Goal: Transaction & Acquisition: Purchase product/service

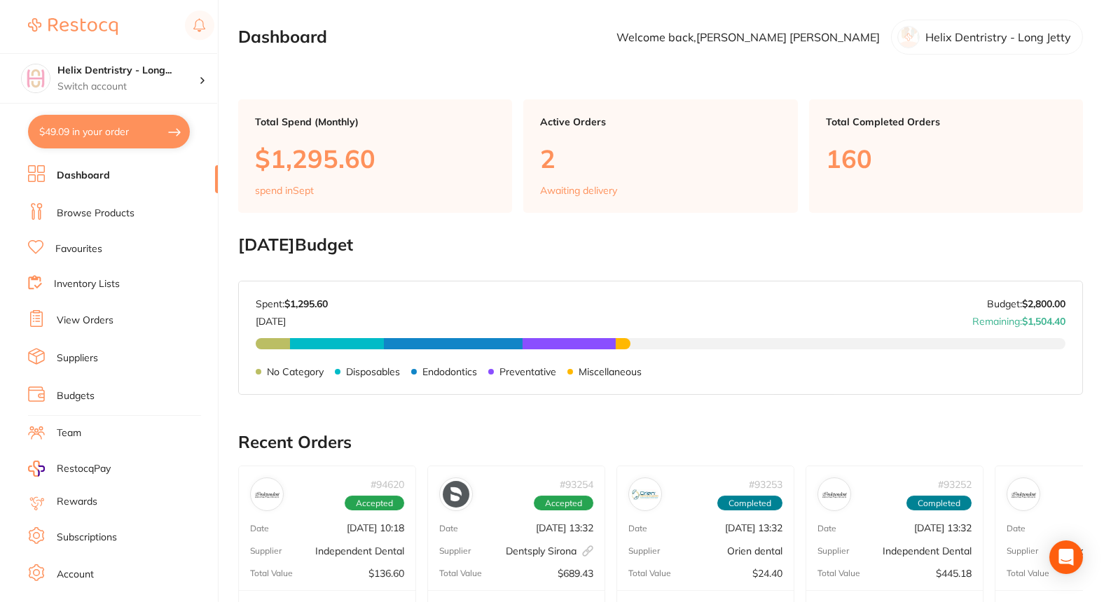
click at [160, 134] on button "$49.09 in your order" at bounding box center [109, 132] width 162 height 34
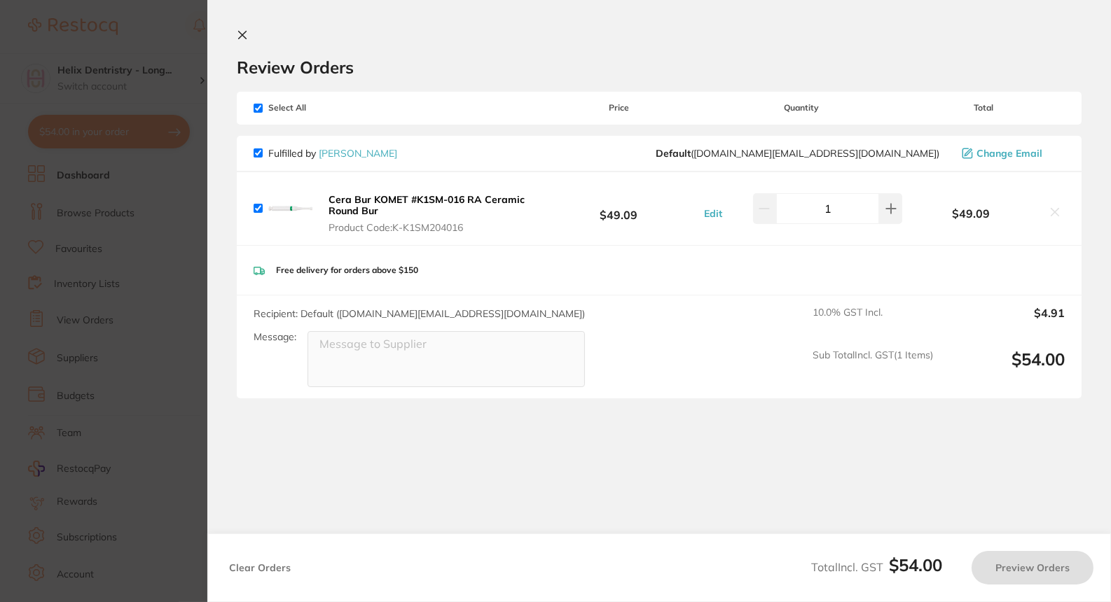
checkbox input "true"
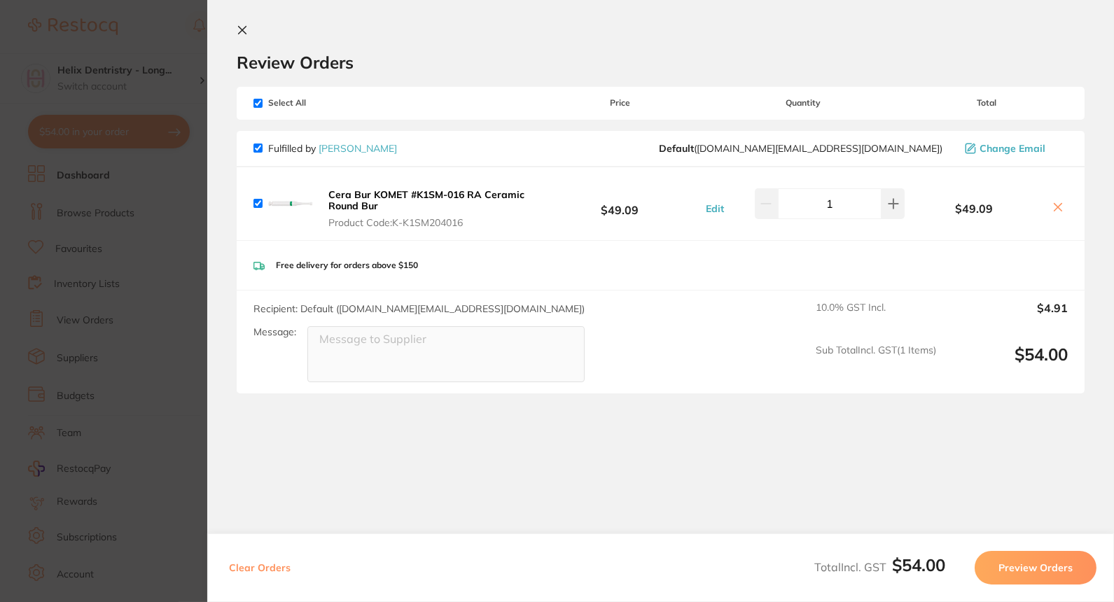
click at [240, 33] on icon at bounding box center [242, 30] width 11 height 11
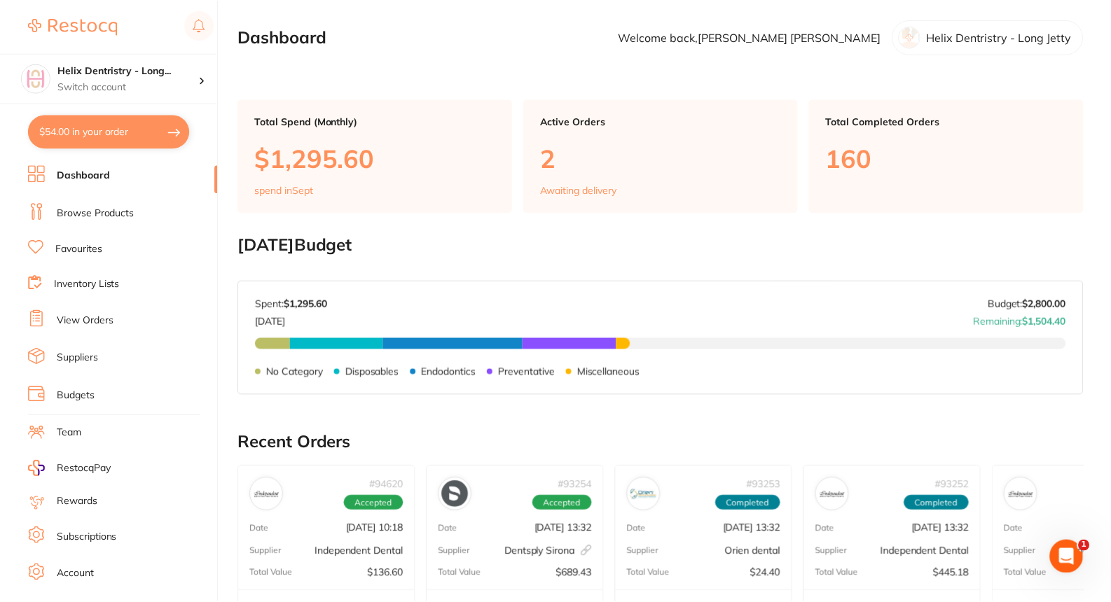
scroll to position [434, 0]
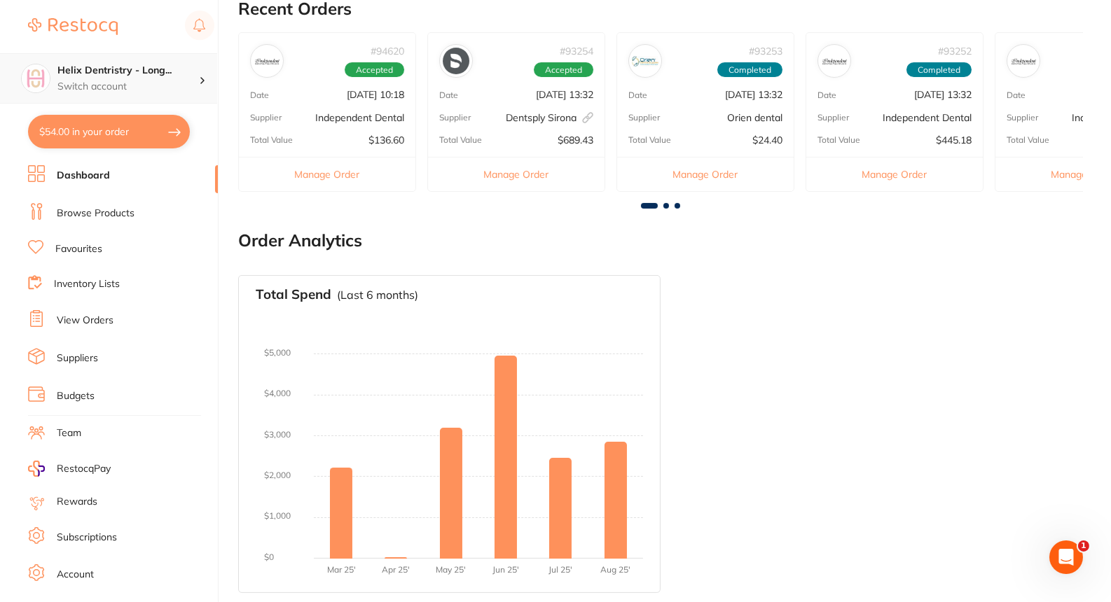
click at [171, 76] on h4 "Helix Dentristry - Long..." at bounding box center [127, 71] width 141 height 14
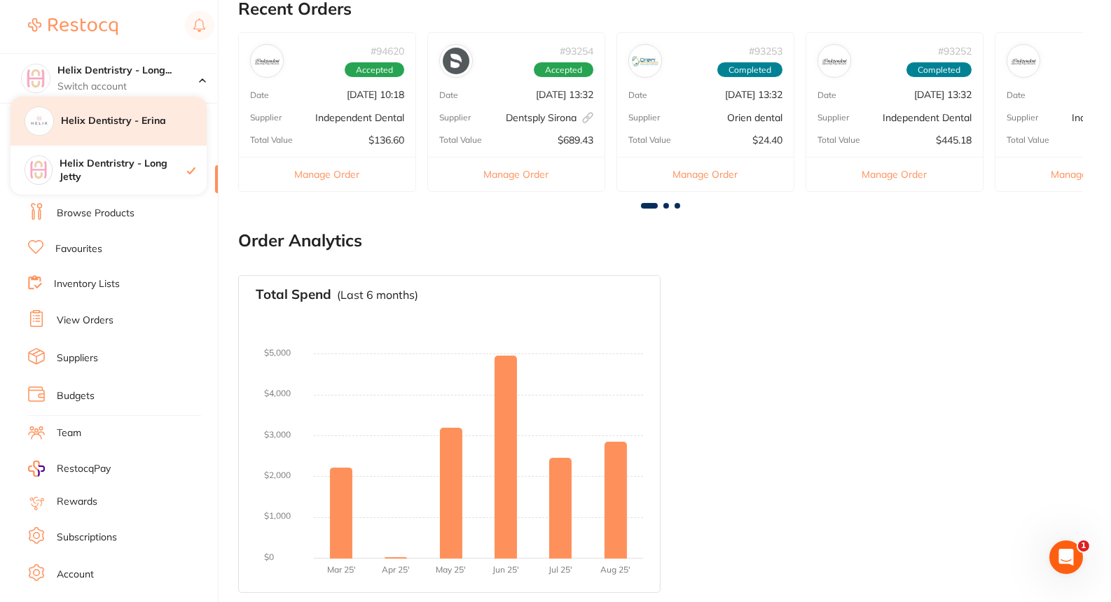
click at [154, 114] on h4 "Helix Dentistry - Erina" at bounding box center [134, 121] width 146 height 14
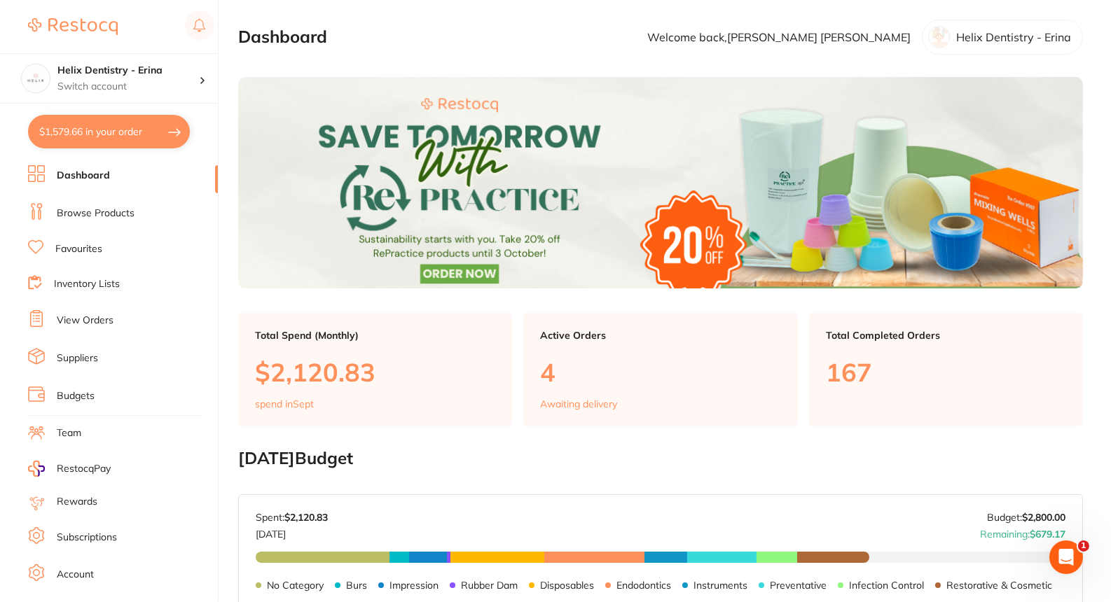
click at [95, 249] on link "Favourites" at bounding box center [78, 249] width 47 height 14
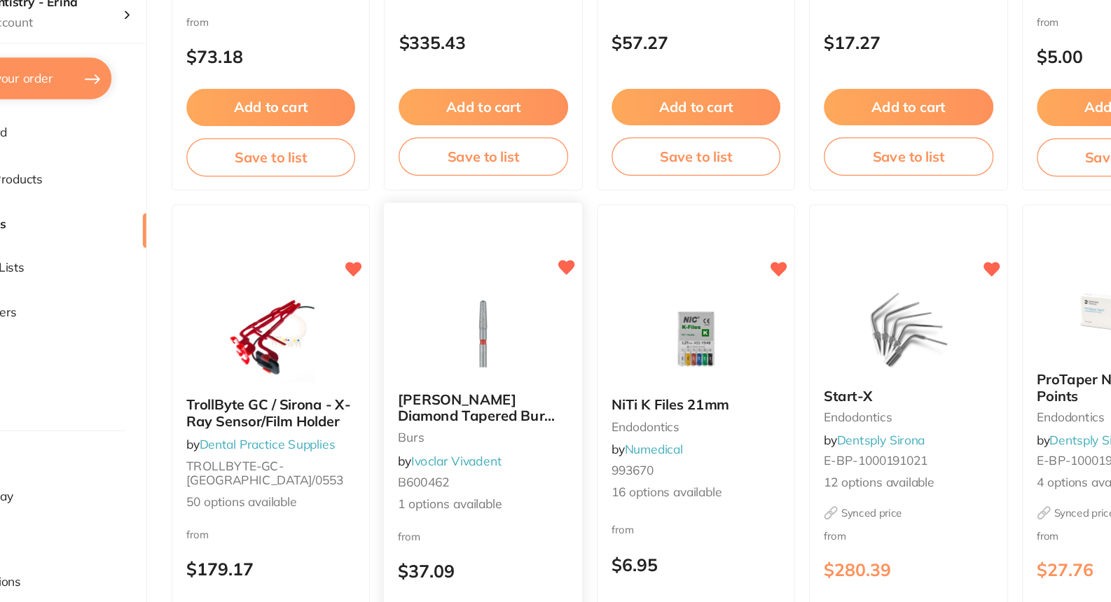
scroll to position [2117, 0]
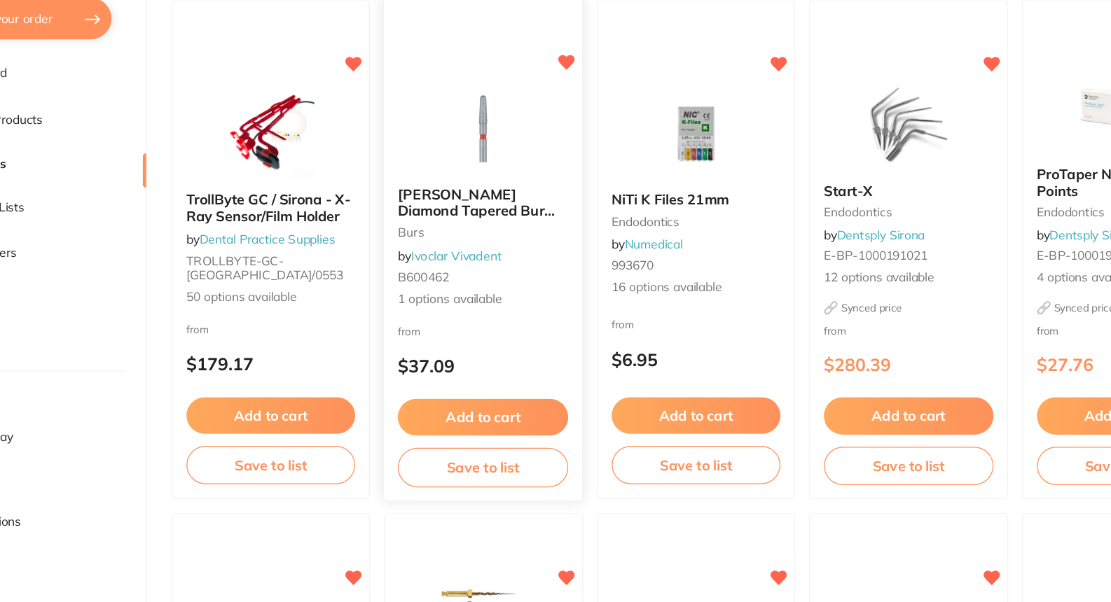
click at [499, 445] on button "Add to cart" at bounding box center [488, 453] width 137 height 30
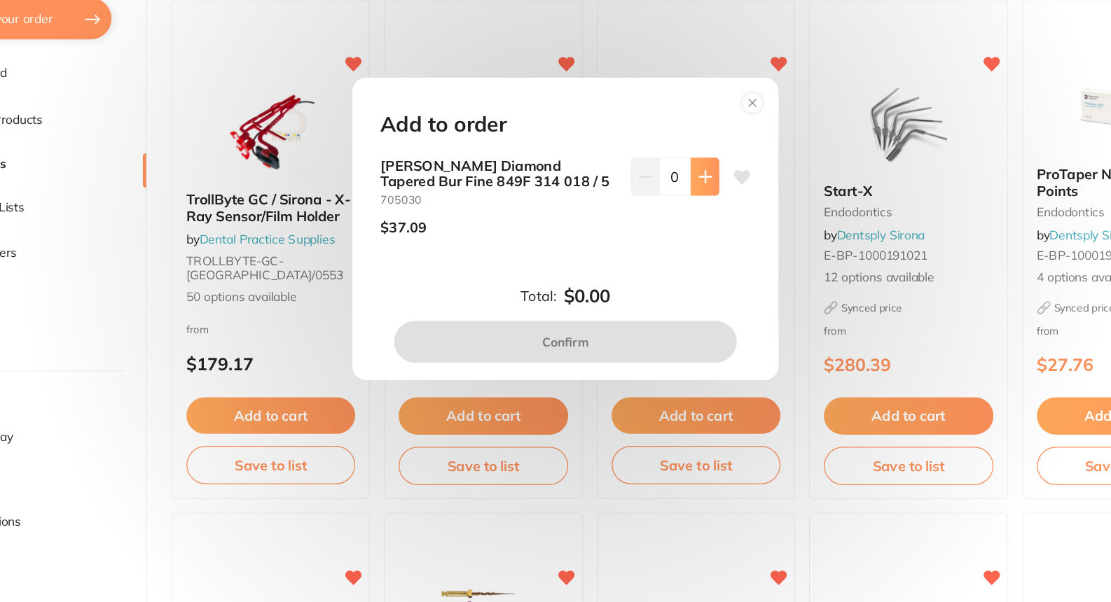
scroll to position [0, 0]
click at [672, 251] on button at bounding box center [667, 259] width 23 height 31
type input "1"
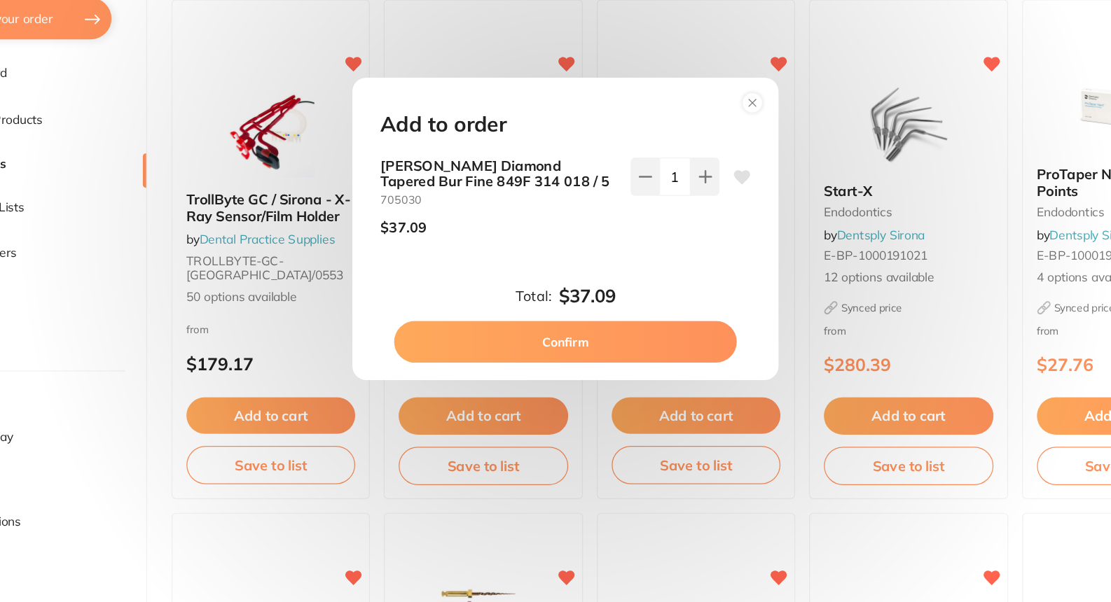
click at [580, 383] on button "Confirm" at bounding box center [555, 392] width 276 height 34
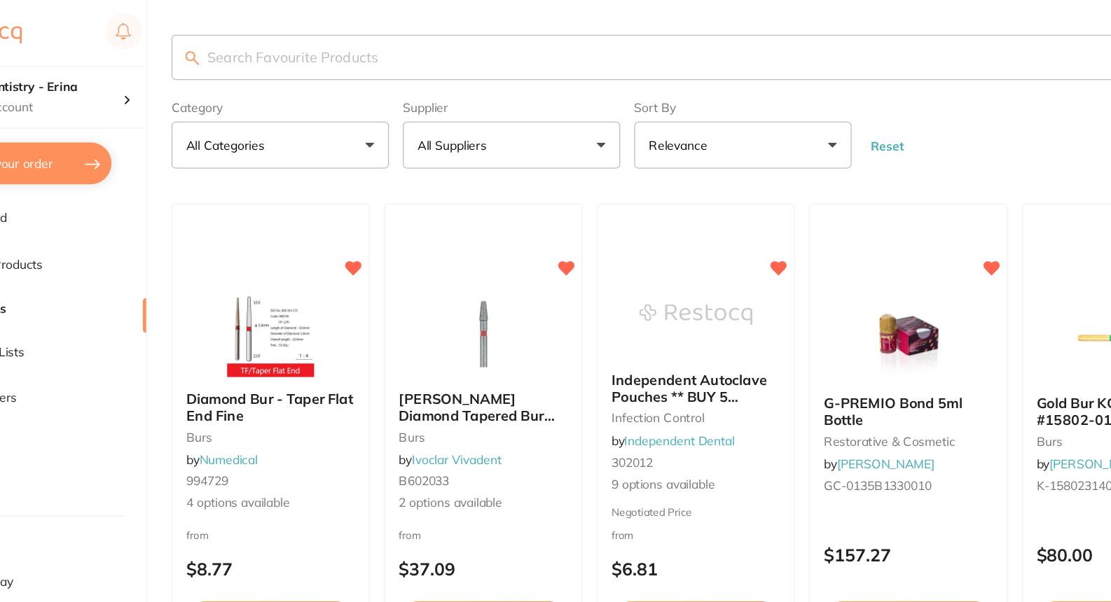
click at [434, 62] on input "search" at bounding box center [660, 46] width 845 height 36
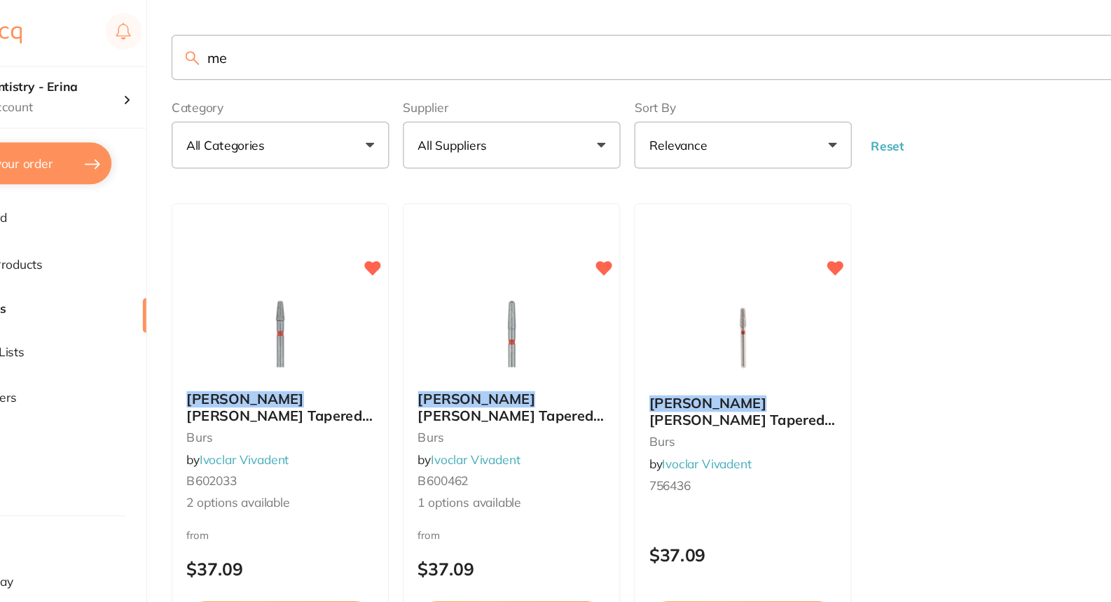
type input "m"
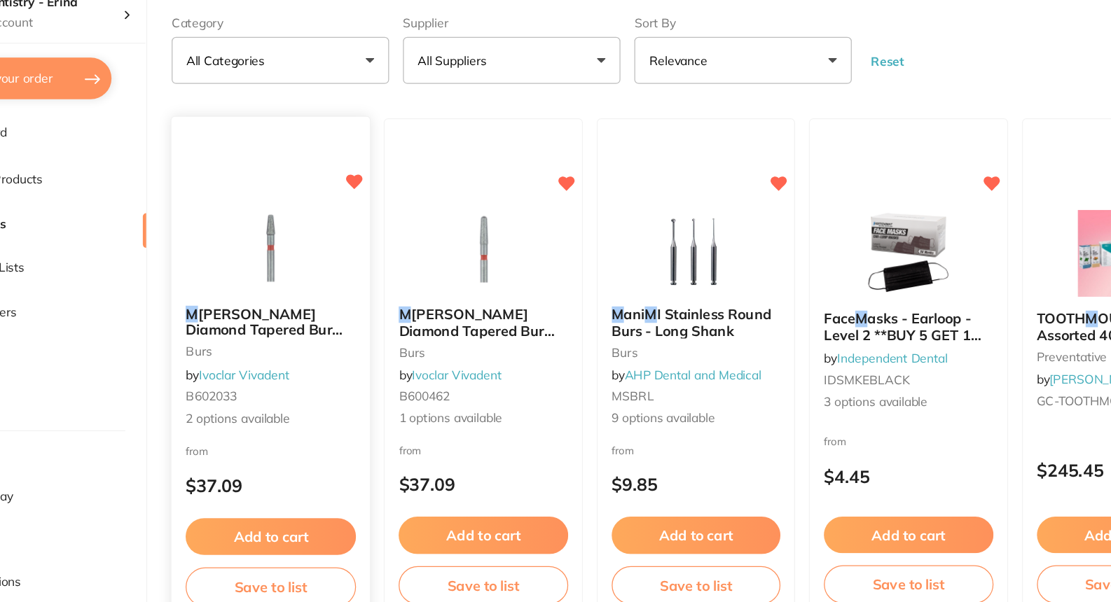
click at [322, 496] on button "Add to cart" at bounding box center [317, 501] width 137 height 30
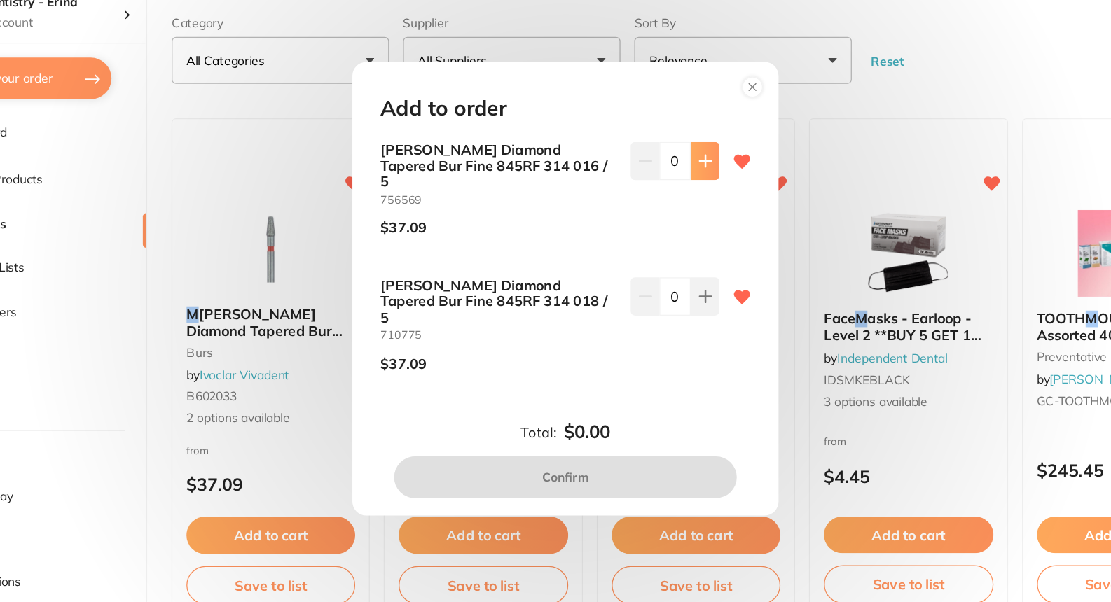
click at [656, 208] on button at bounding box center [667, 198] width 23 height 31
type input "1"
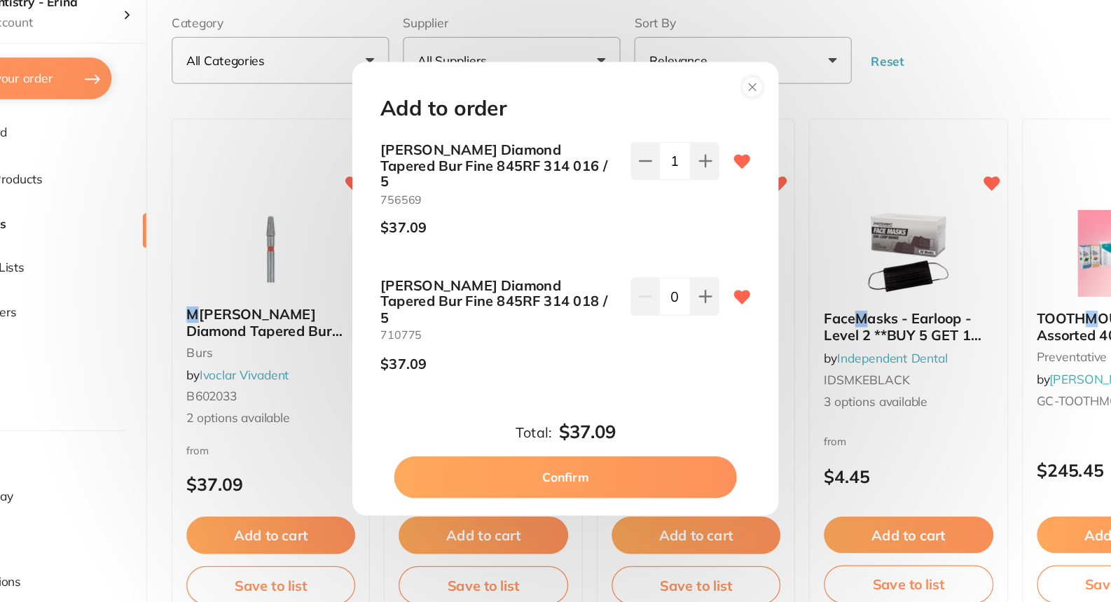
click at [568, 441] on button "Confirm" at bounding box center [555, 453] width 276 height 34
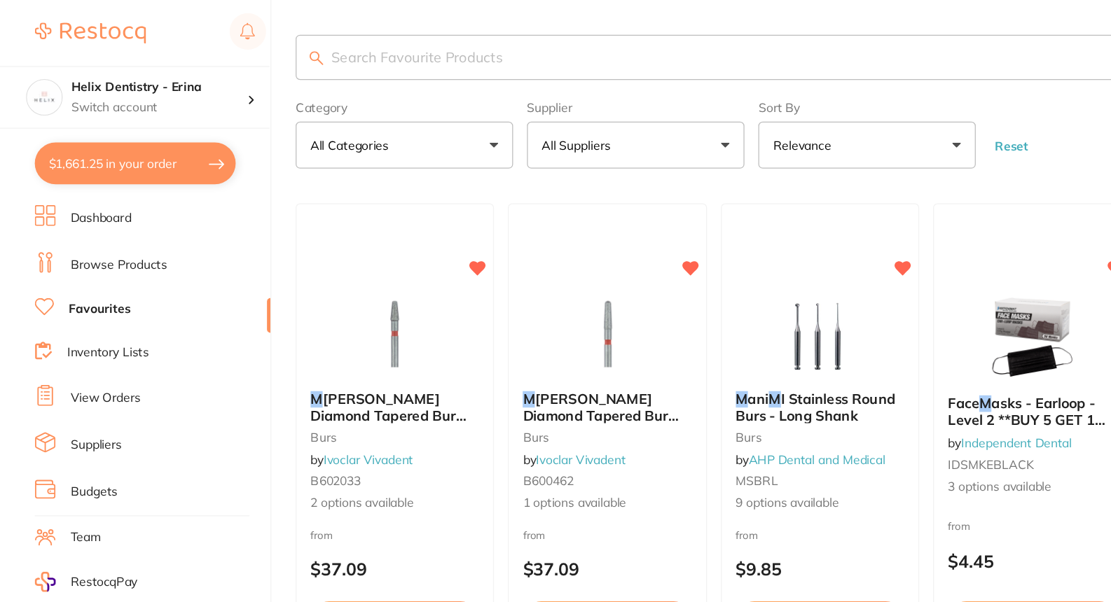
click at [91, 127] on button "$1,661.25 in your order" at bounding box center [109, 132] width 162 height 34
checkbox input "true"
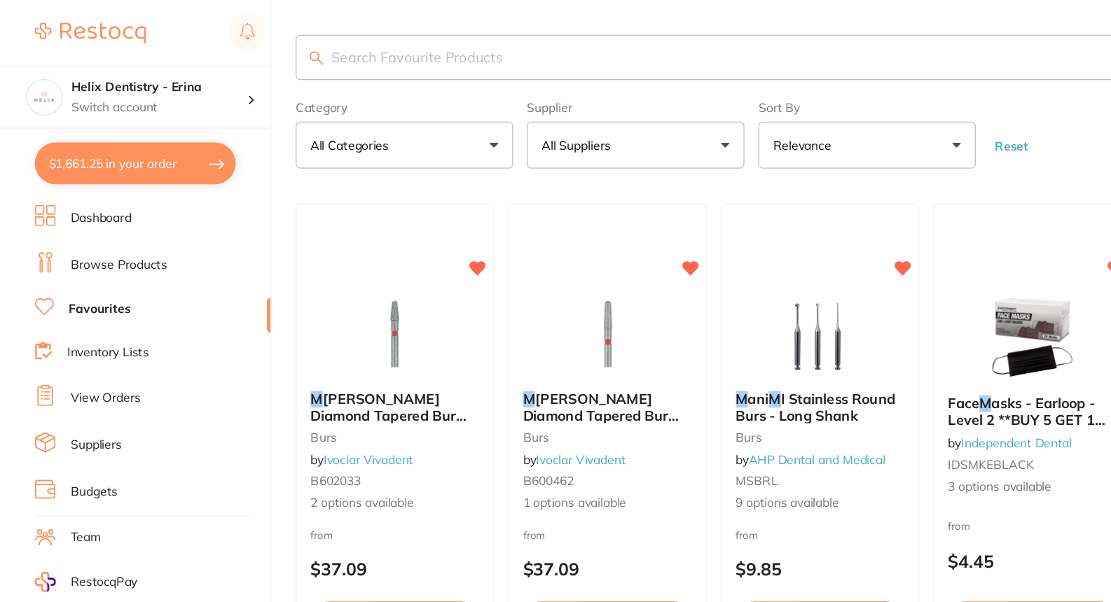
checkbox input "true"
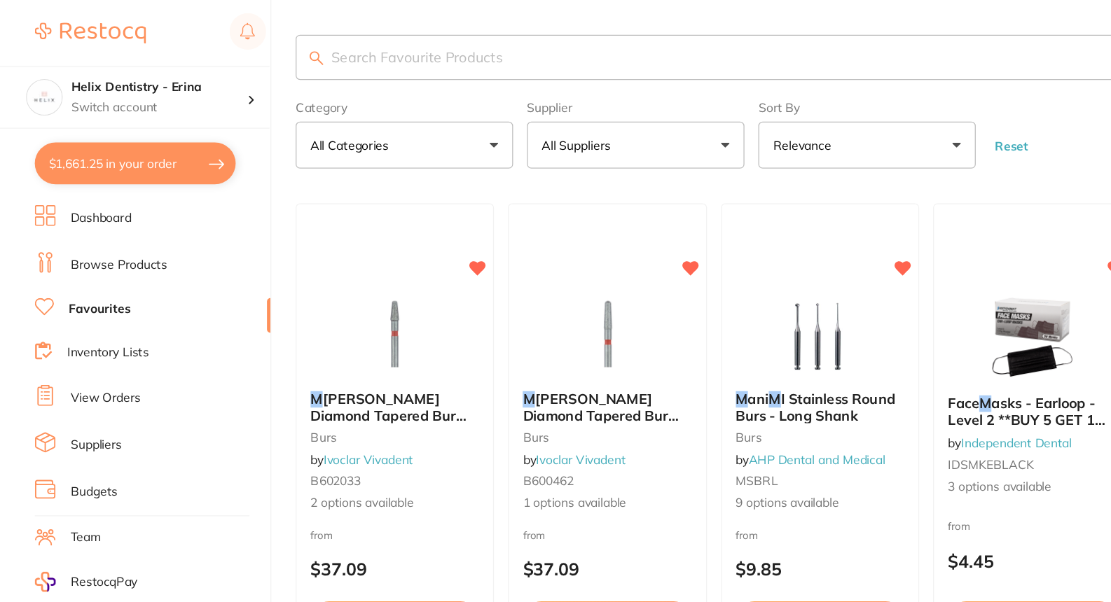
checkbox input "true"
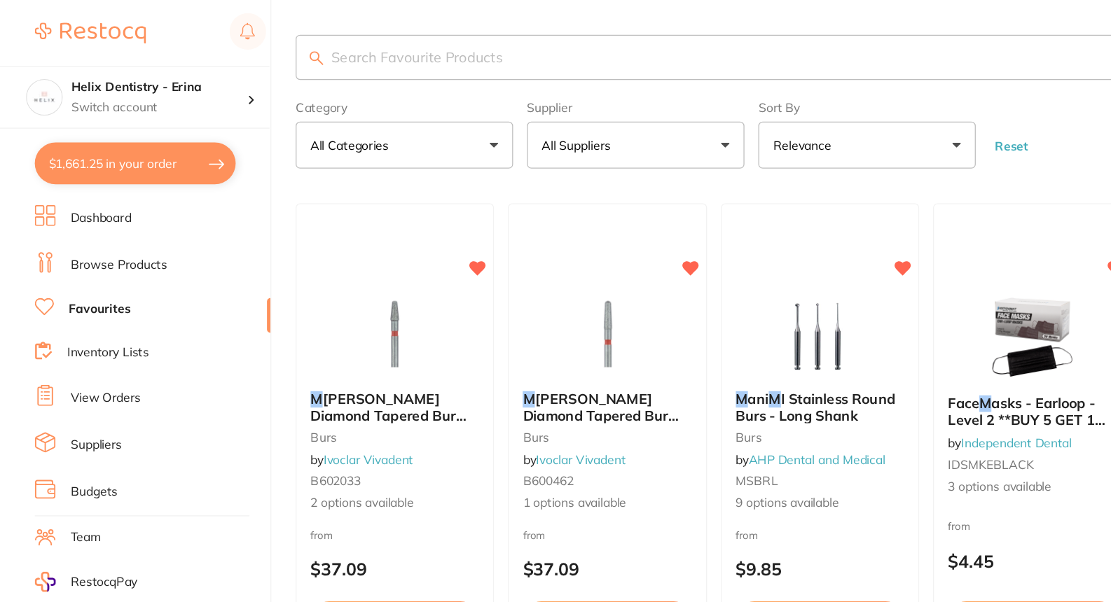
checkbox input "true"
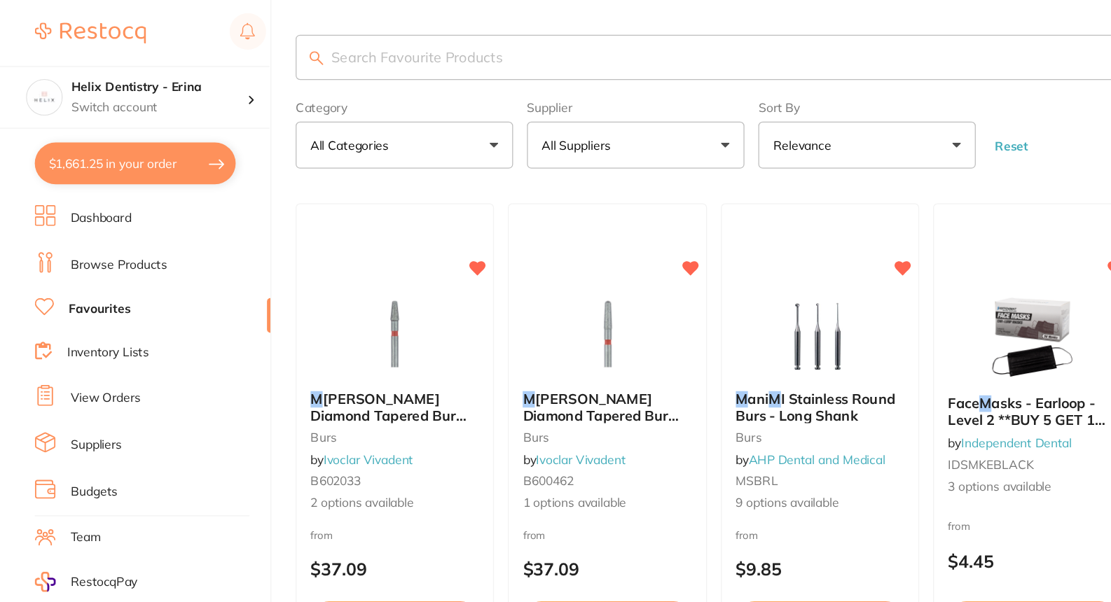
checkbox input "true"
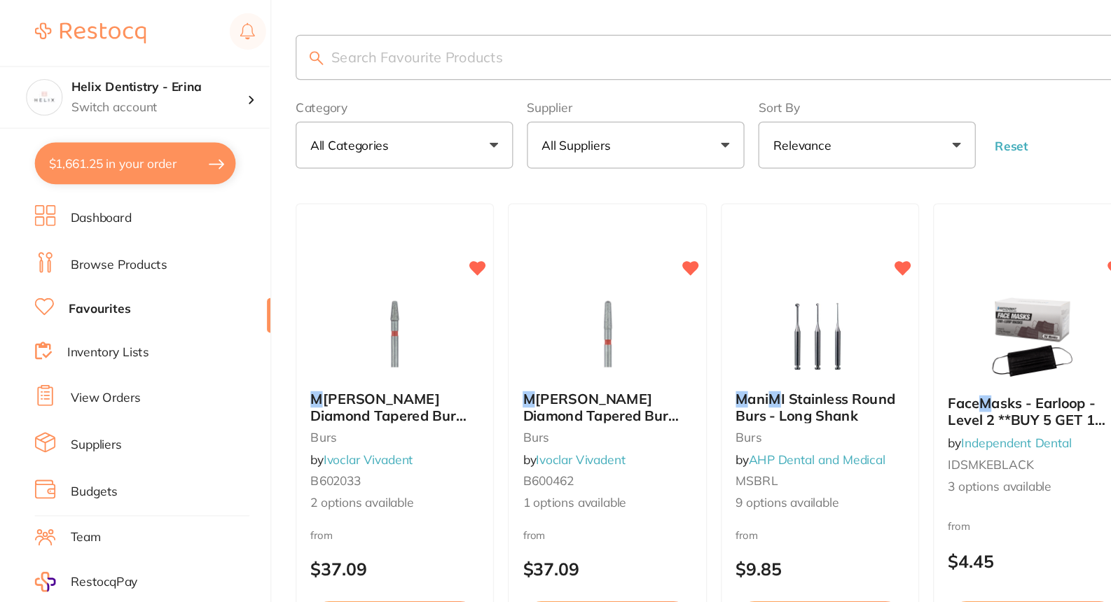
checkbox input "true"
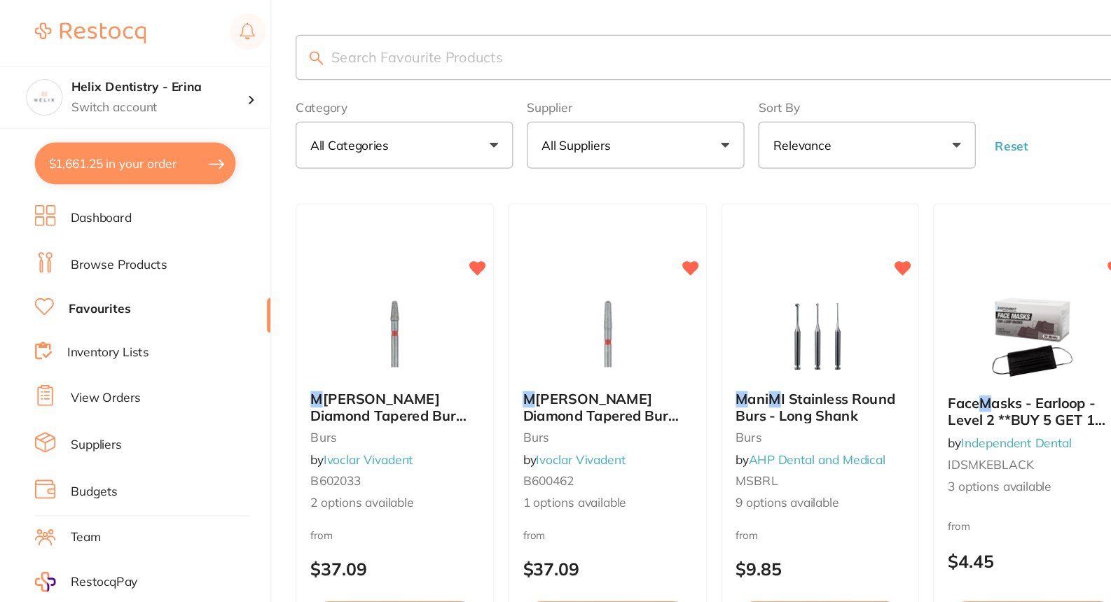
checkbox input "true"
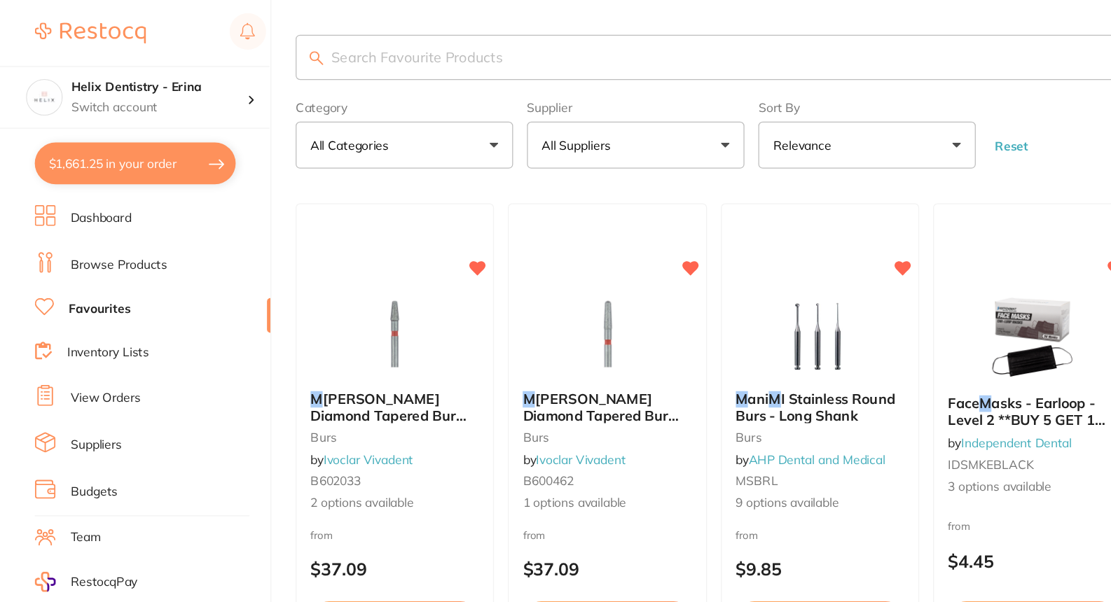
checkbox input "true"
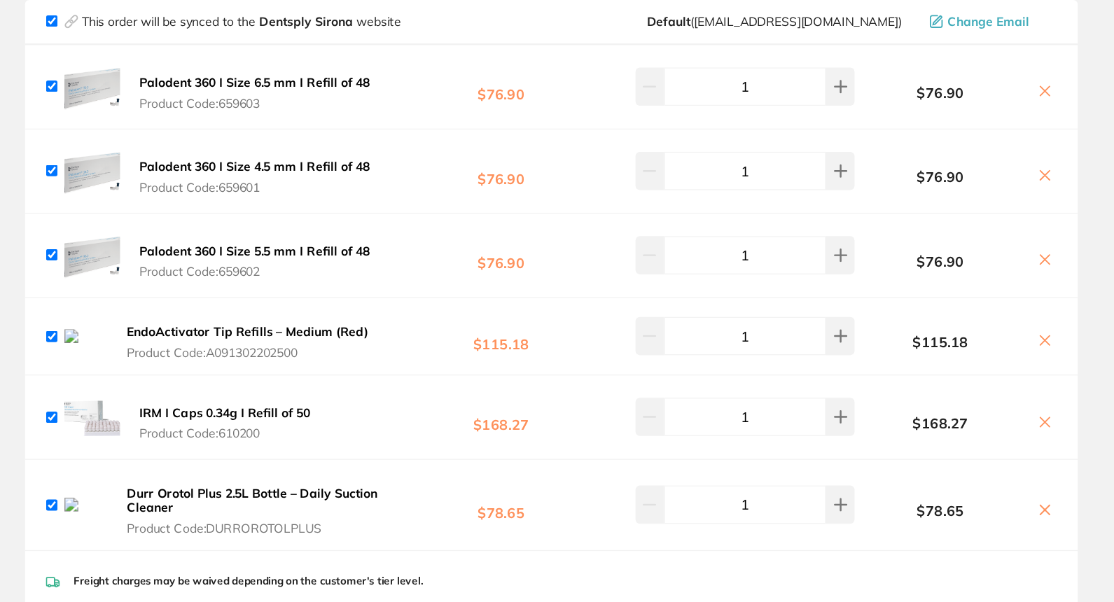
click at [1053, 269] on icon at bounding box center [1058, 274] width 11 height 11
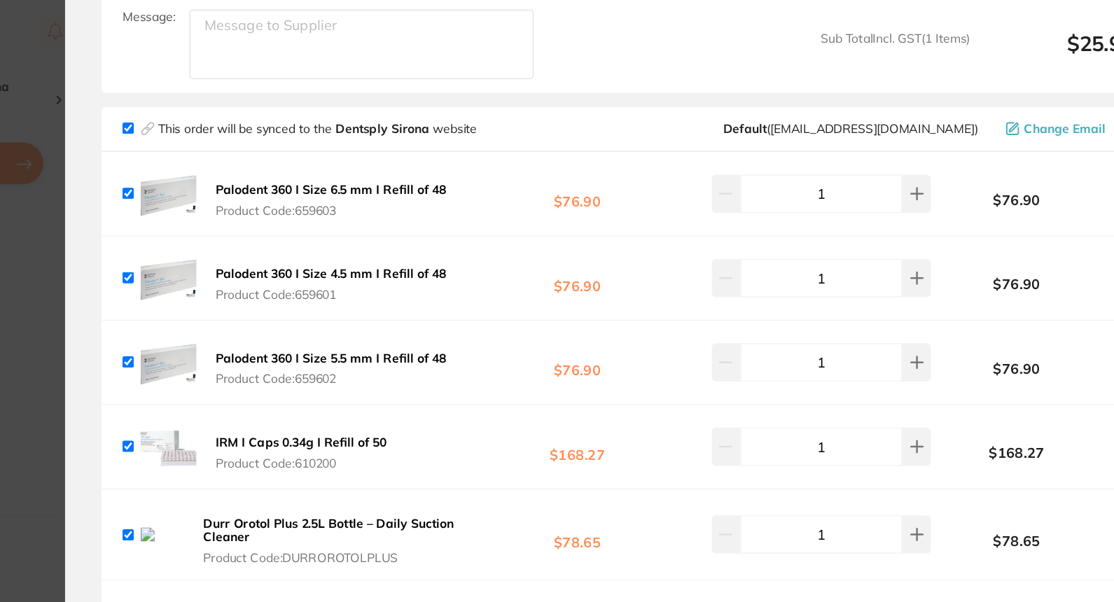
checkbox input "true"
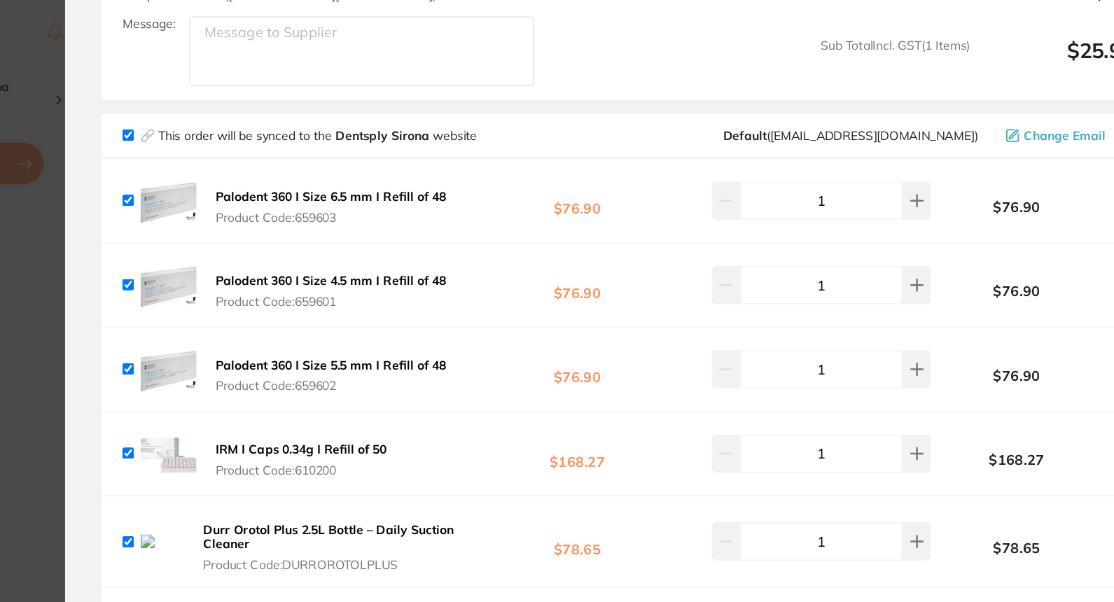
click at [814, 282] on input "1" at bounding box center [817, 297] width 131 height 31
drag, startPoint x: 814, startPoint y: 263, endPoint x: 842, endPoint y: 263, distance: 28.0
click at [842, 282] on input "1" at bounding box center [817, 297] width 131 height 31
type input "0"
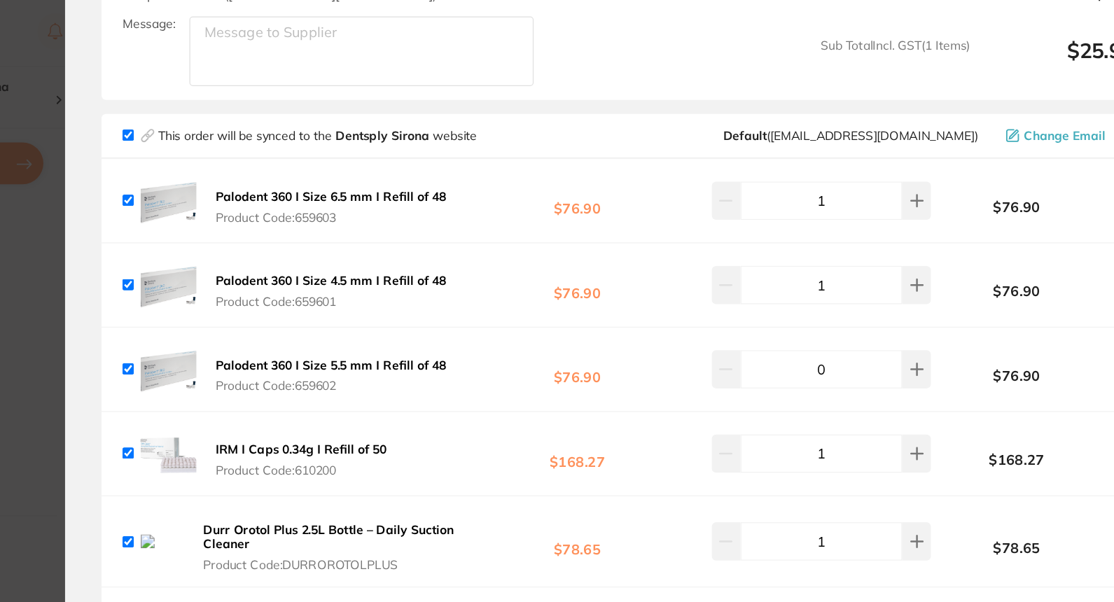
click at [256, 293] on input "checkbox" at bounding box center [258, 297] width 9 height 9
checkbox input "false"
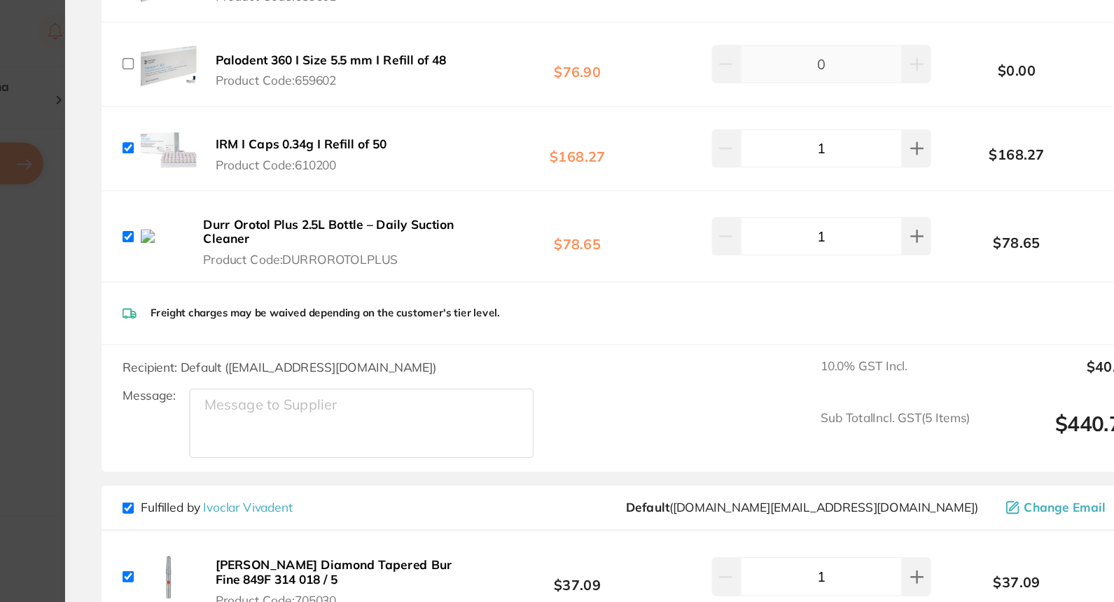
scroll to position [3614, 0]
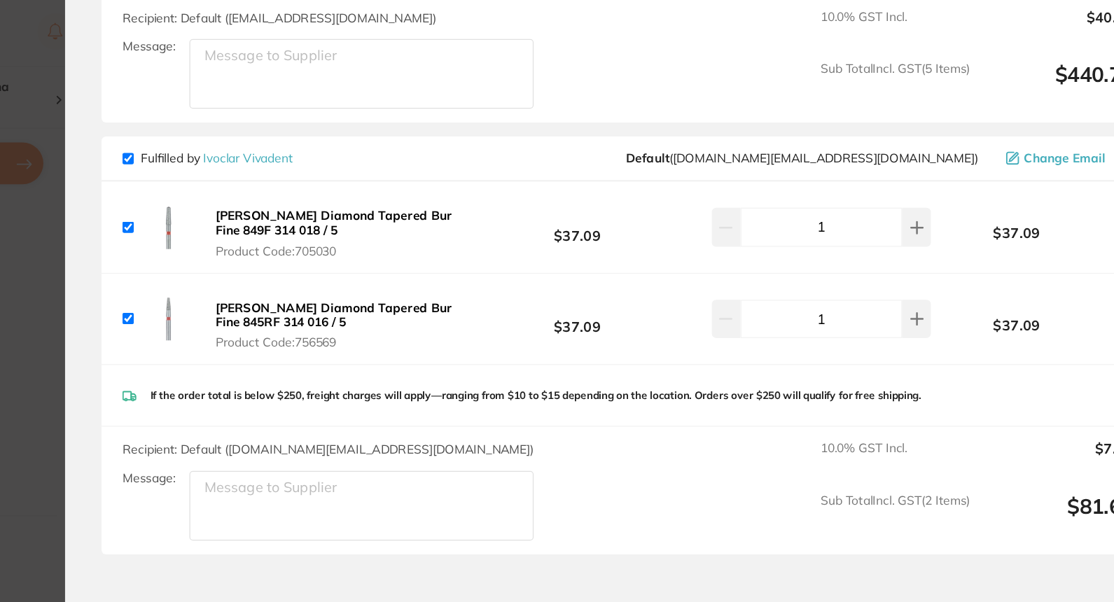
checkbox input "true"
click at [182, 123] on section "Update RRP Set your pre negotiated price for this item. Item Agreed RRP (excl. …" at bounding box center [557, 301] width 1114 height 602
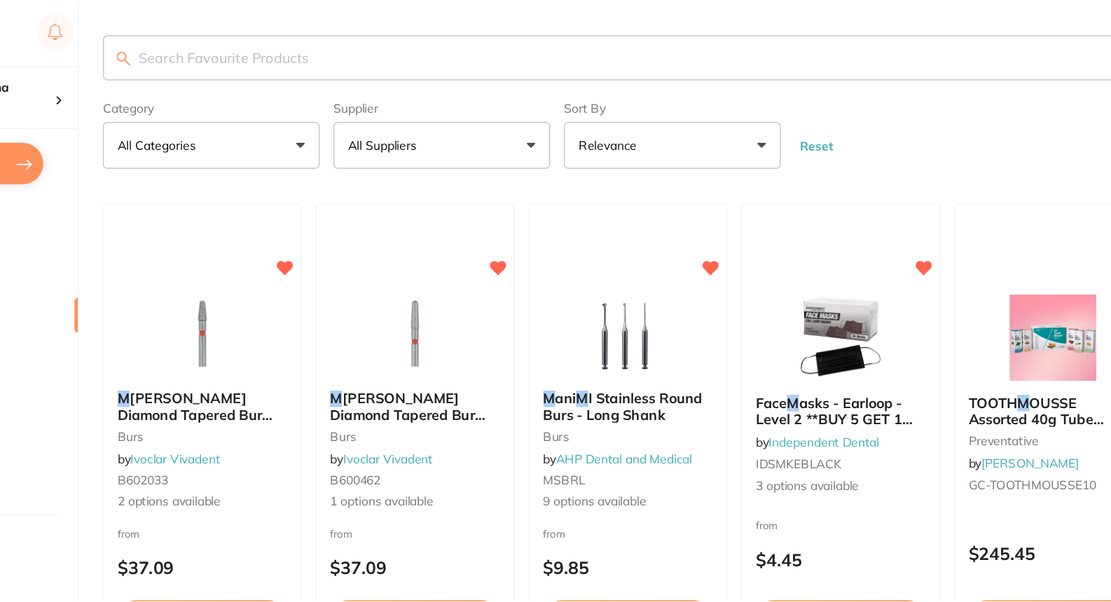
scroll to position [15, 0]
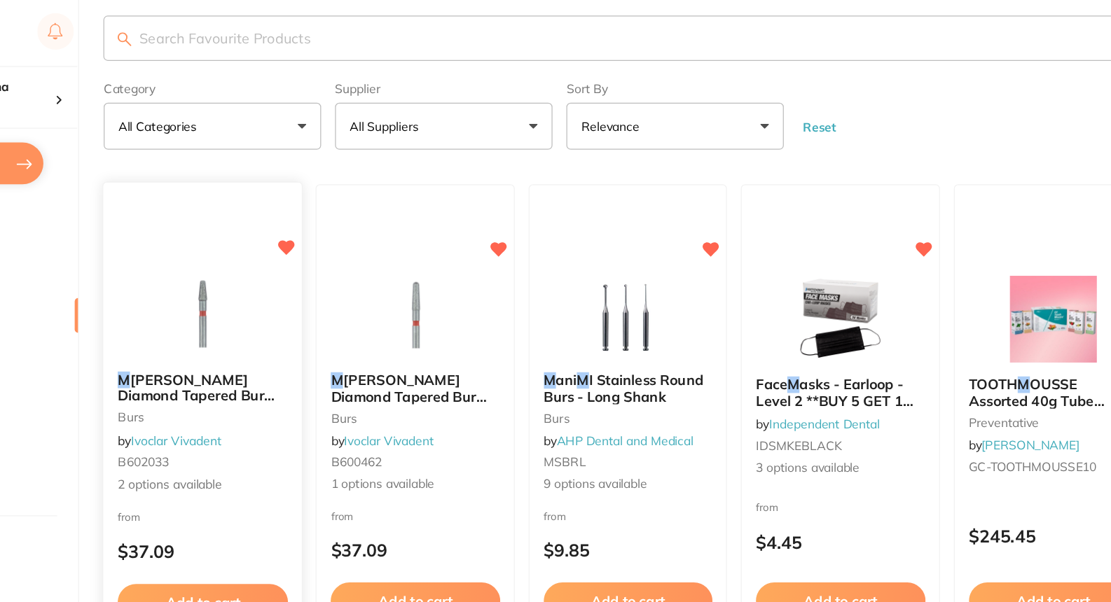
click at [303, 305] on span "[PERSON_NAME] Diamond Tapered Bur Fine 845RF / 5" at bounding box center [312, 318] width 127 height 40
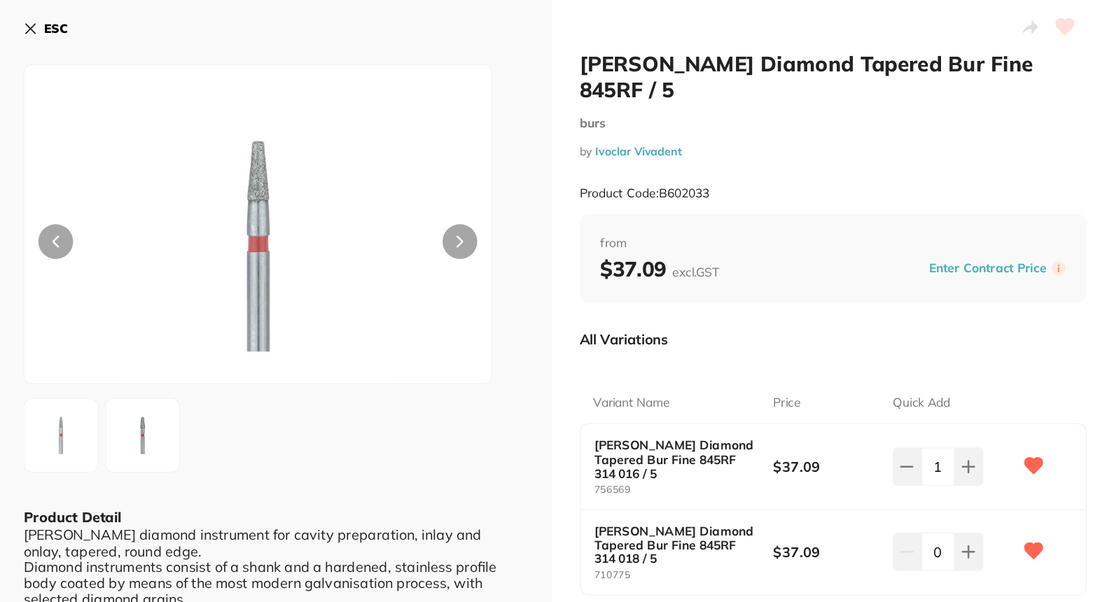
click at [240, 22] on icon at bounding box center [241, 24] width 8 height 8
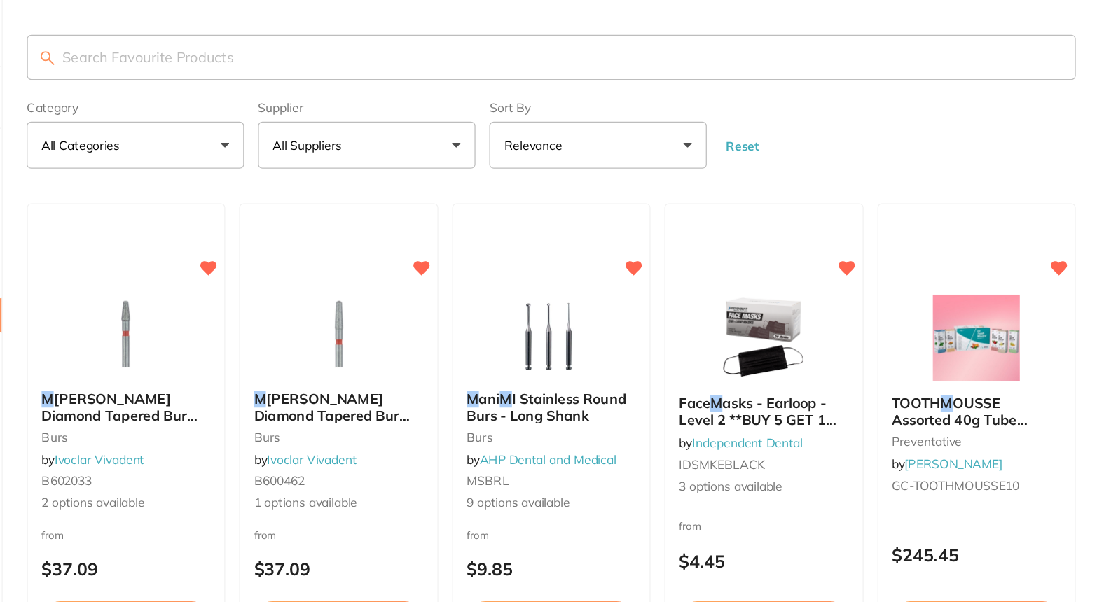
click at [317, 46] on input "search" at bounding box center [660, 46] width 845 height 36
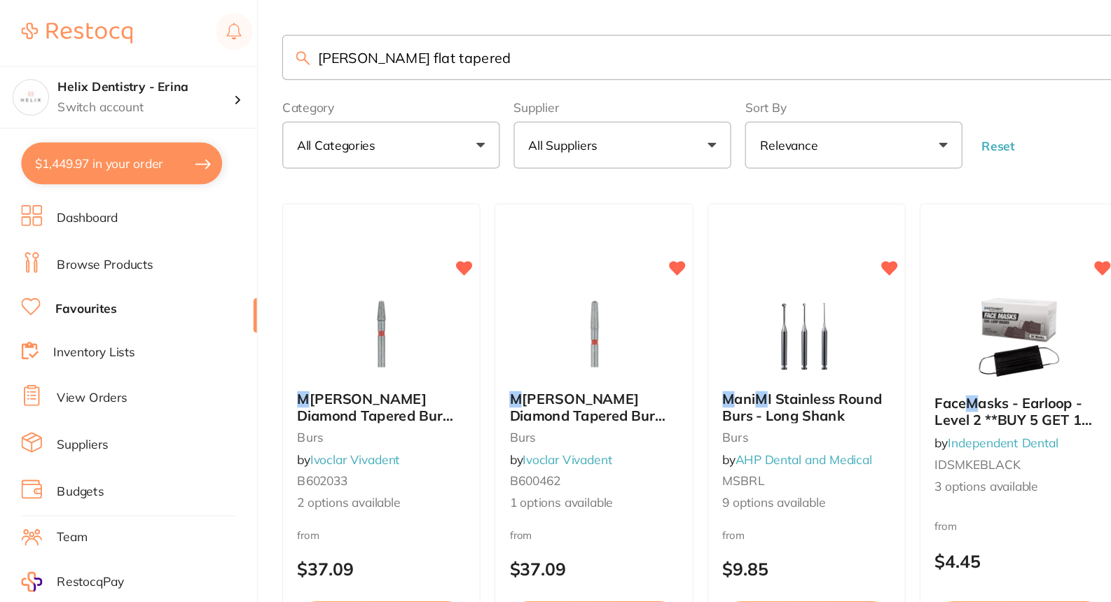
type input "[PERSON_NAME] flat tapered"
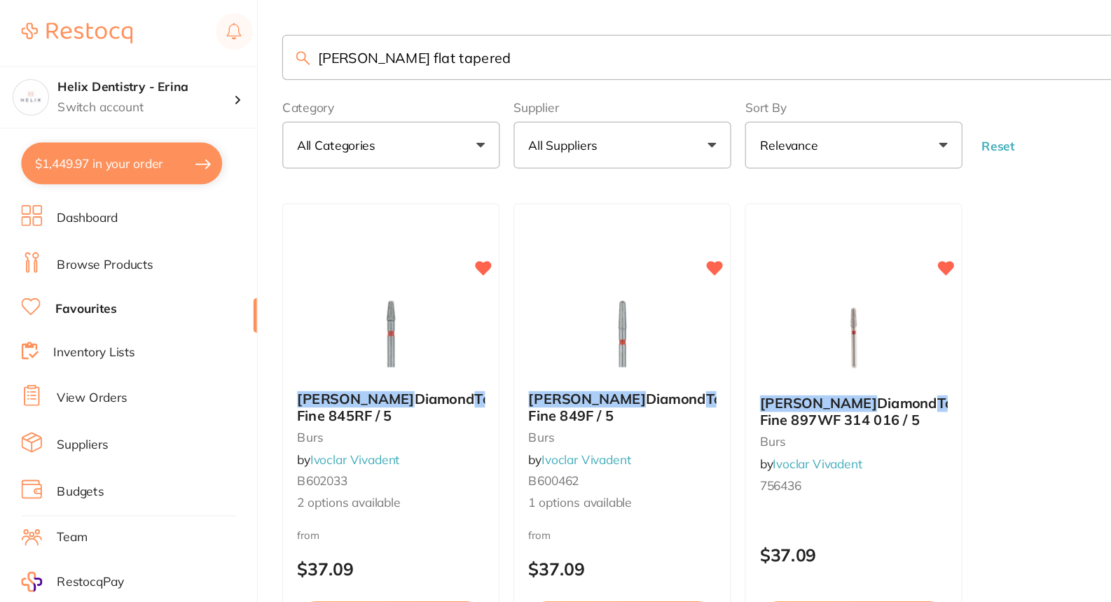
click at [97, 215] on link "Browse Products" at bounding box center [96, 214] width 78 height 14
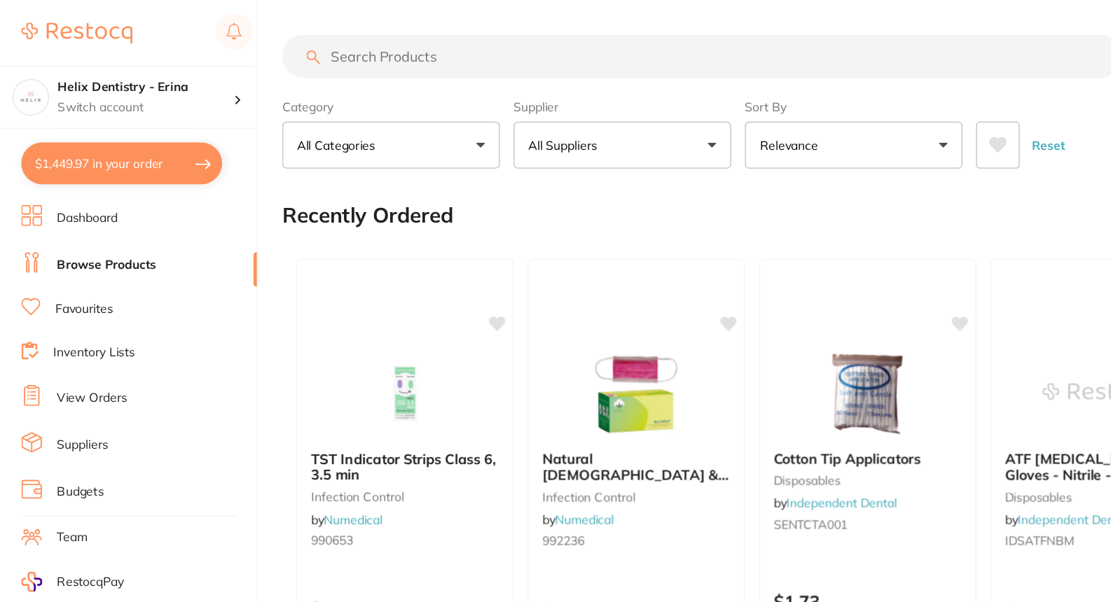
click at [387, 49] on input "search" at bounding box center [576, 45] width 676 height 35
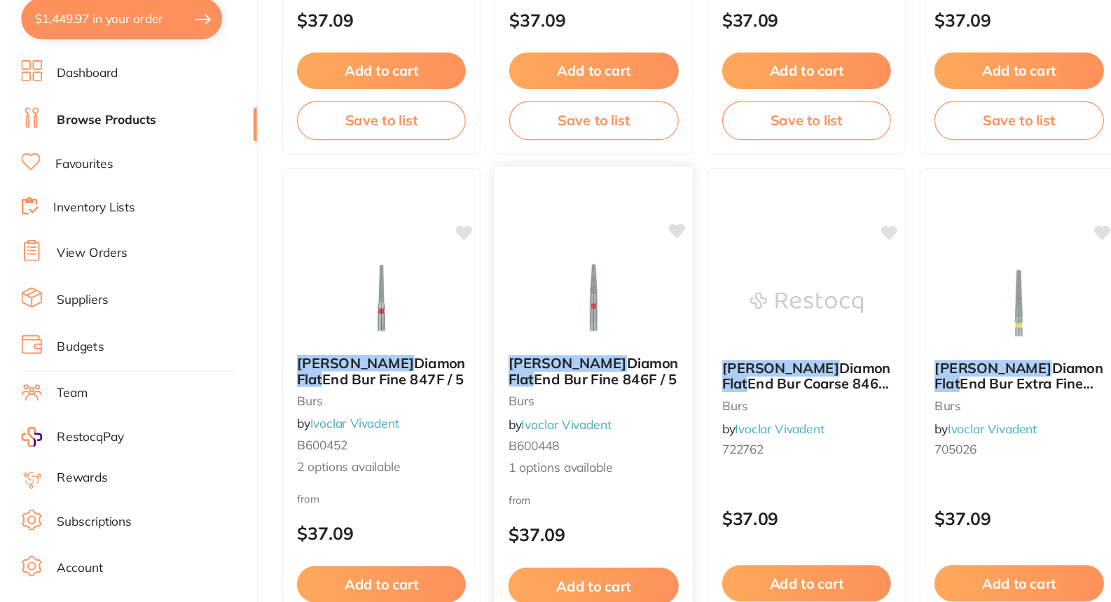
scroll to position [361, 0]
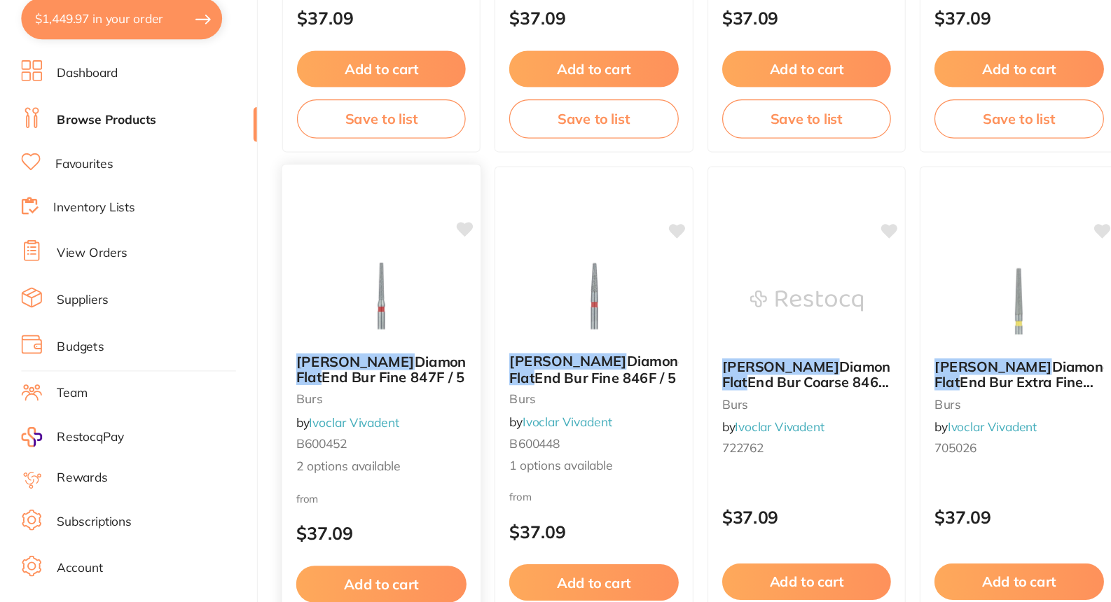
type input "[PERSON_NAME] flat tapered"
click at [307, 379] on img at bounding box center [318, 354] width 92 height 71
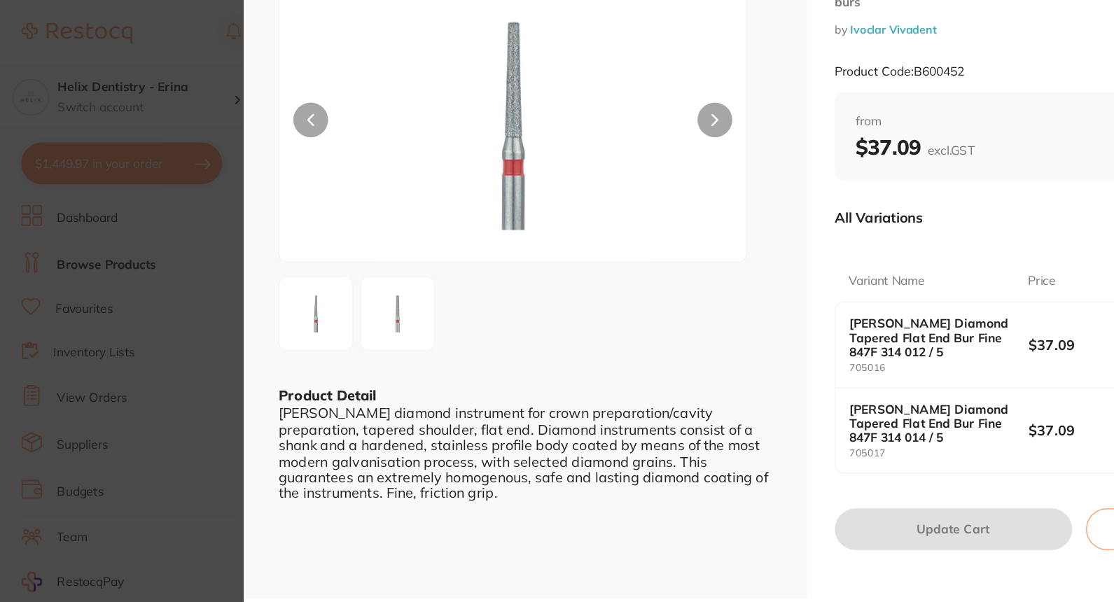
scroll to position [99, 0]
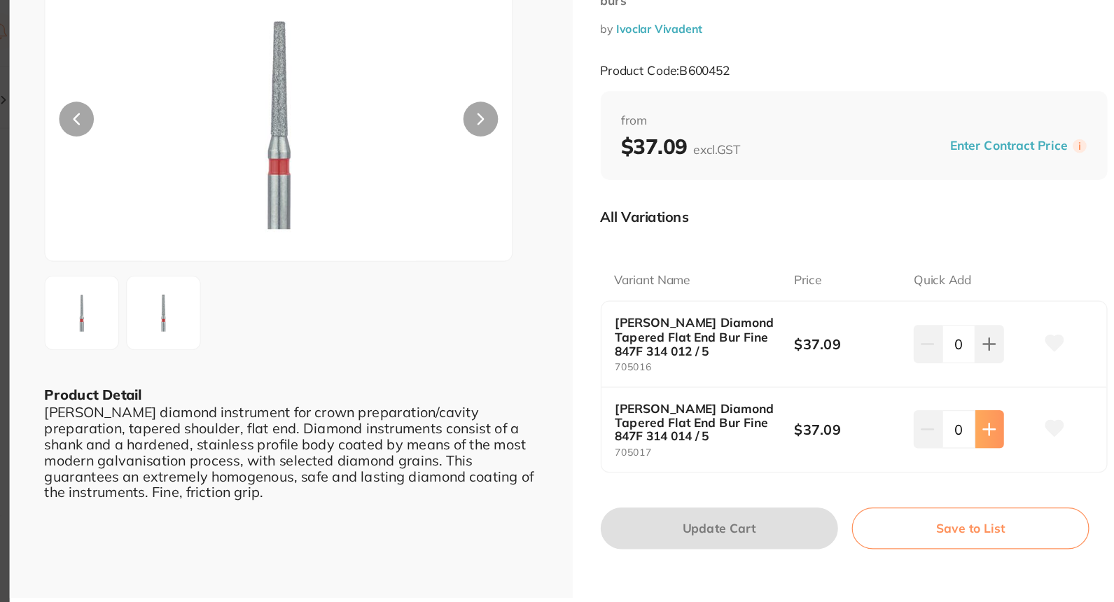
click at [992, 354] on button at bounding box center [996, 346] width 23 height 31
type input "1"
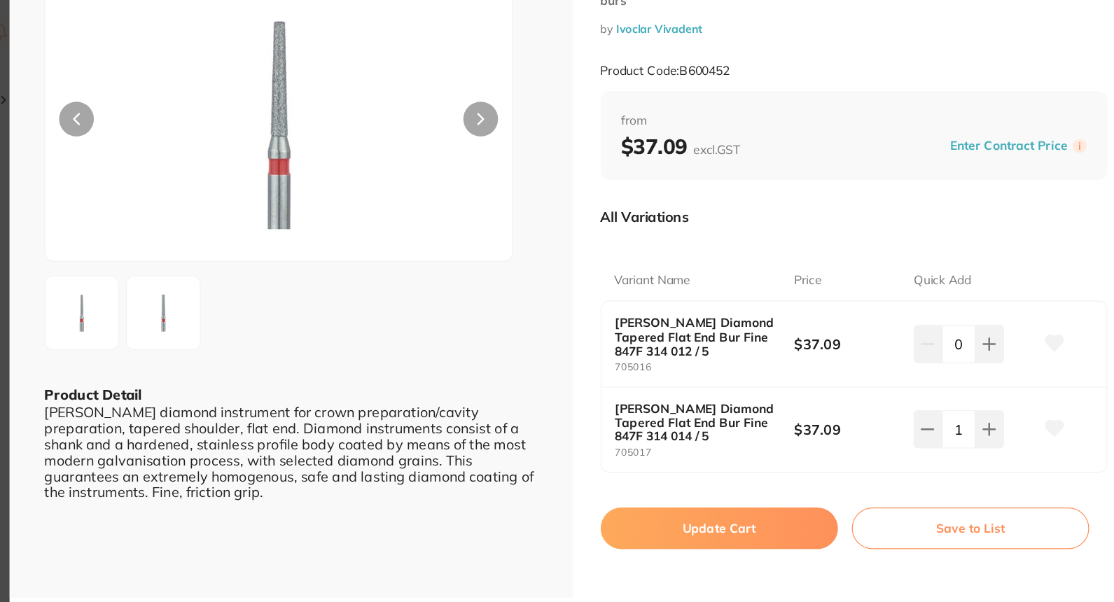
scroll to position [0, 0]
click at [839, 423] on button "Update Cart" at bounding box center [779, 426] width 191 height 34
checkbox input "false"
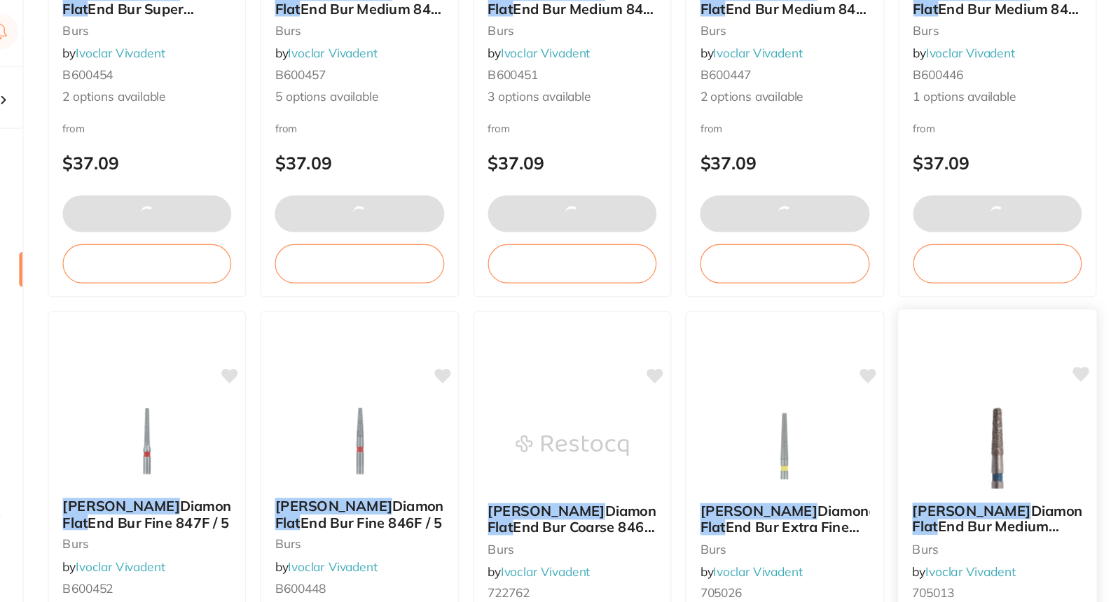
scroll to position [368, 0]
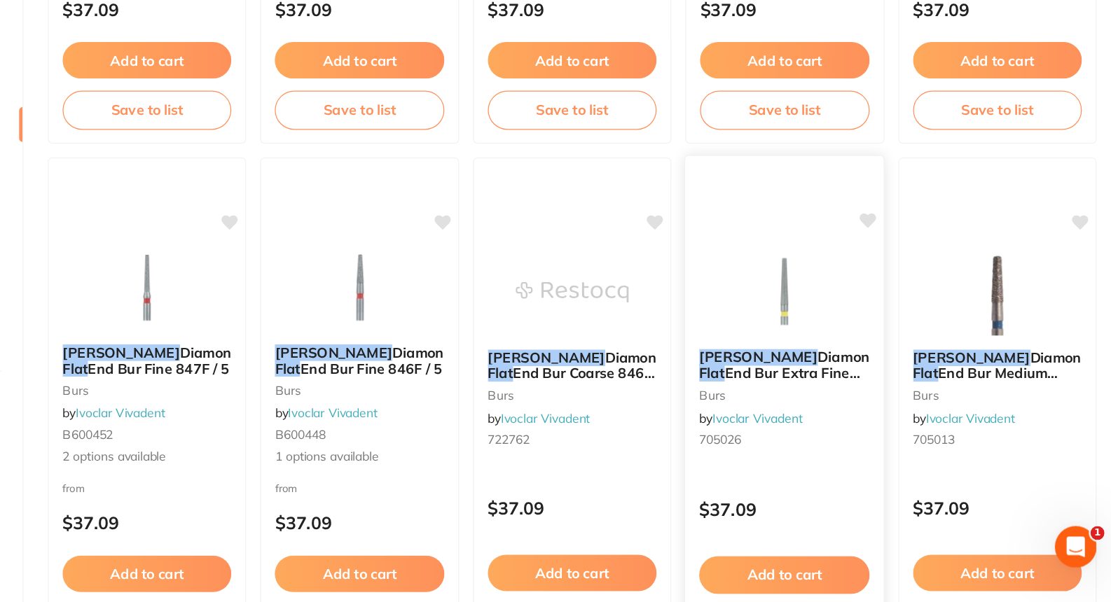
click at [843, 418] on span "End Bur Extra Fine 848C 314 016 / 5" at bounding box center [828, 423] width 130 height 27
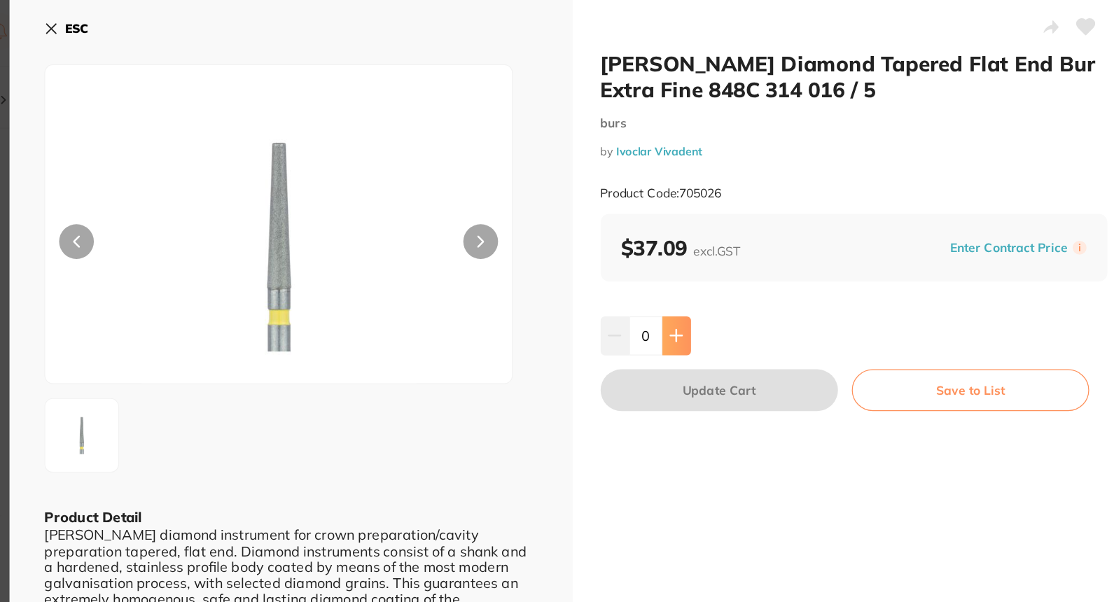
click at [747, 268] on icon at bounding box center [744, 270] width 11 height 11
type input "1"
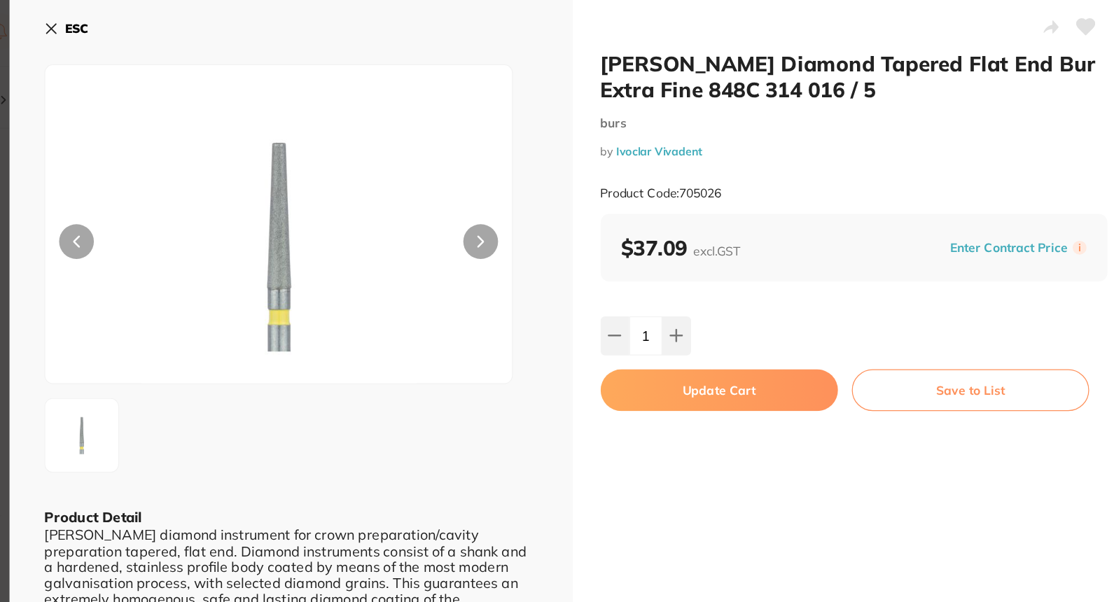
click at [751, 314] on button "Update Cart" at bounding box center [779, 315] width 191 height 34
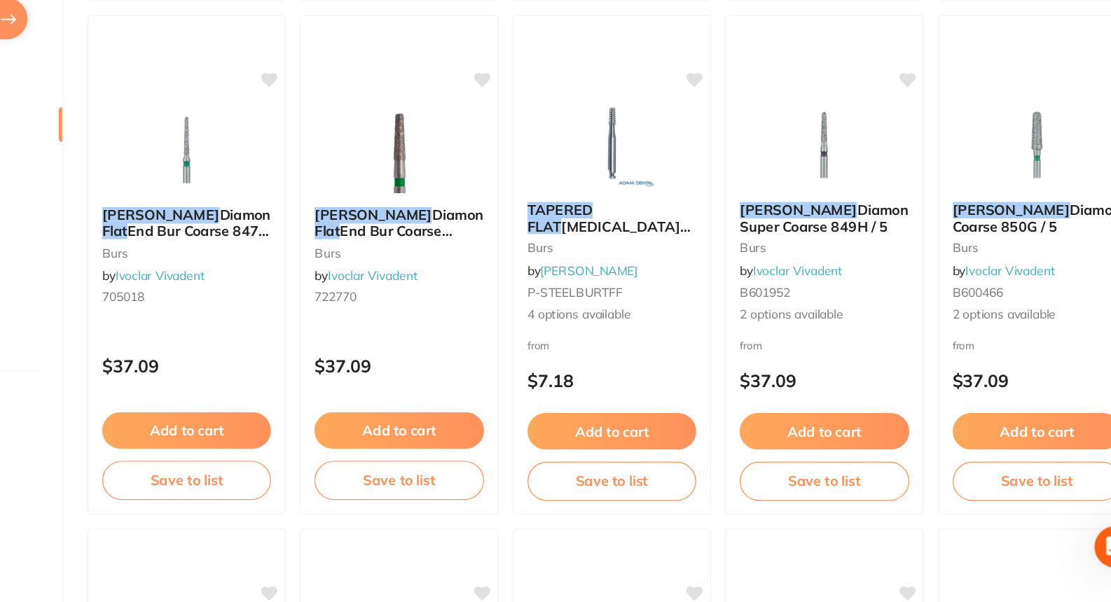
scroll to position [897, 0]
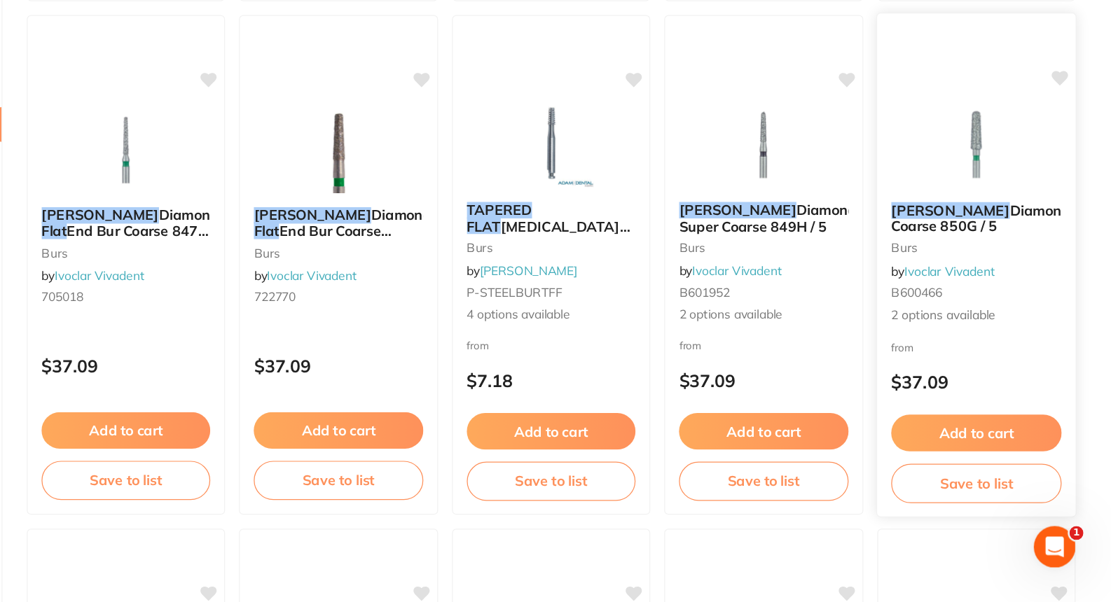
click at [1011, 296] on span "Bur Coarse 850G / 5" at bounding box center [1038, 292] width 208 height 27
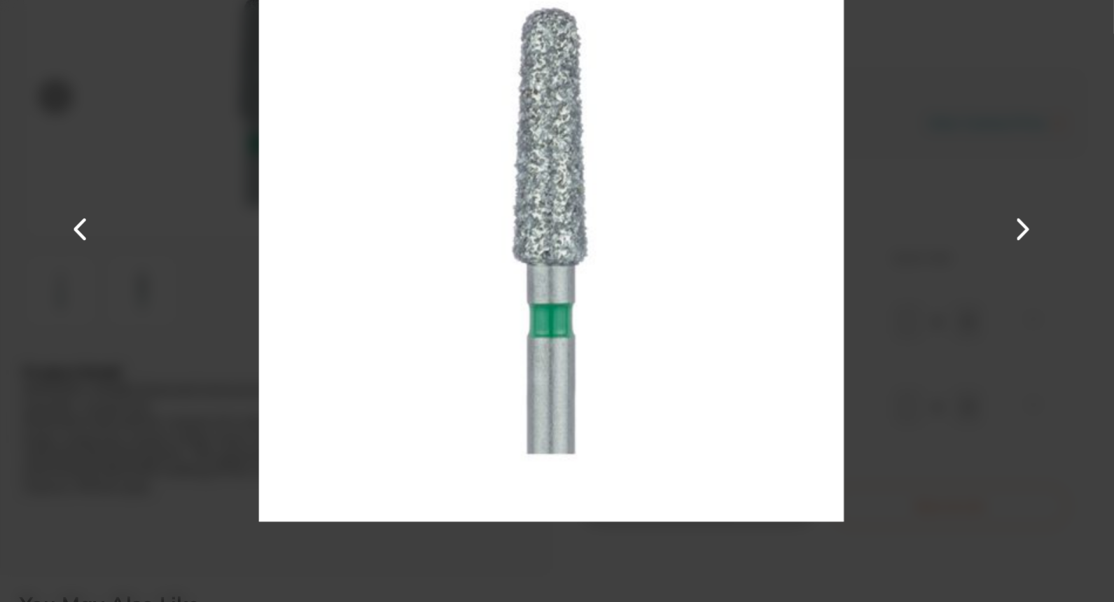
click at [275, 209] on button at bounding box center [281, 301] width 34 height 301
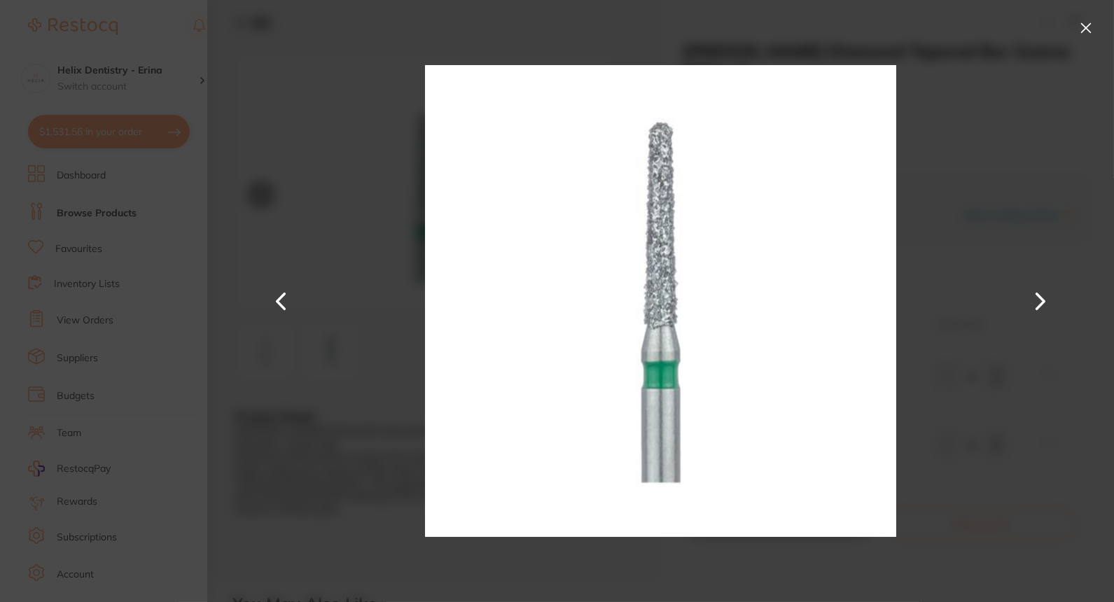
click at [1081, 29] on button at bounding box center [1086, 28] width 22 height 22
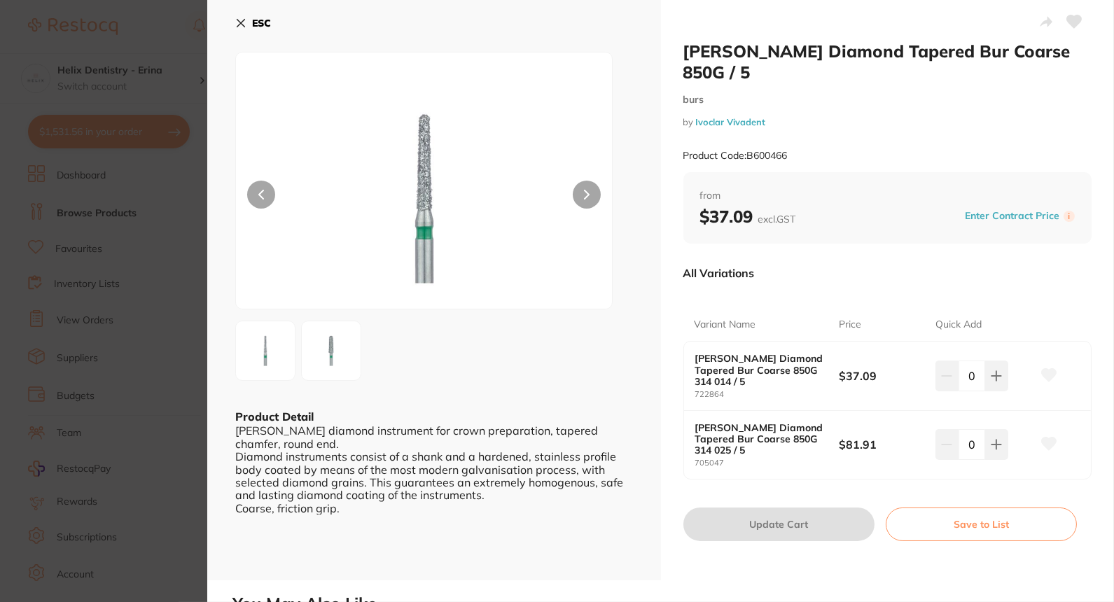
click at [244, 20] on icon at bounding box center [241, 24] width 8 height 8
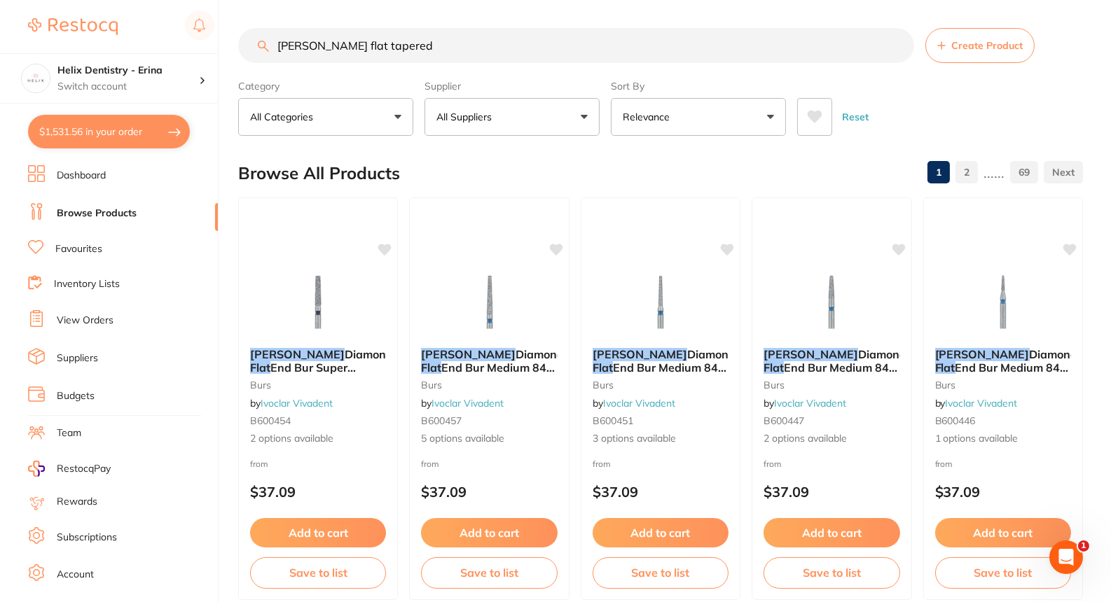
click at [120, 128] on button "$1,531.56 in your order" at bounding box center [109, 132] width 162 height 34
checkbox input "true"
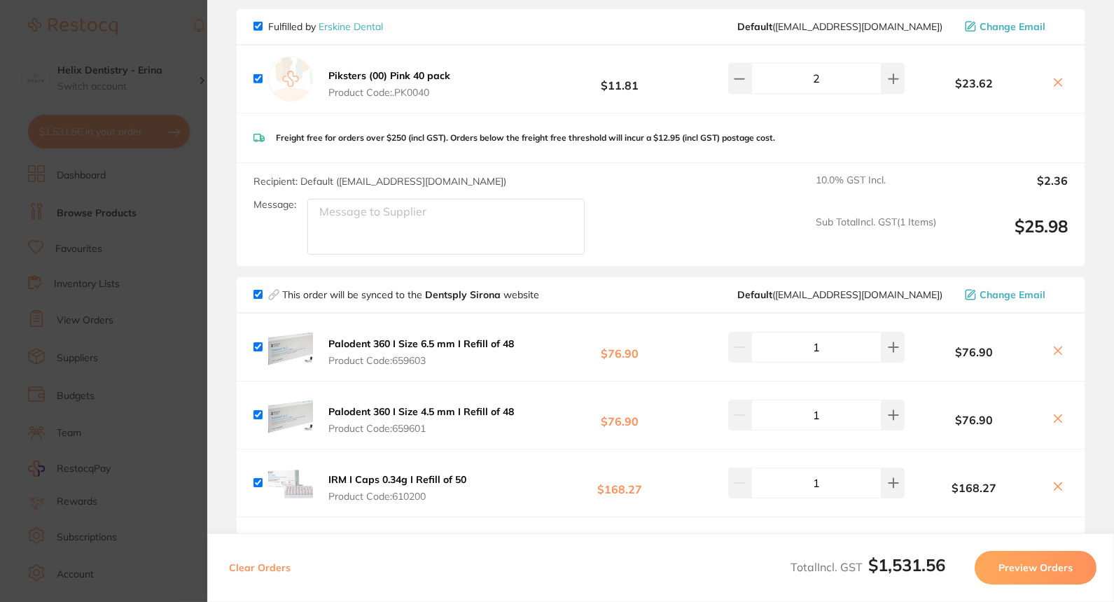
scroll to position [2912, 0]
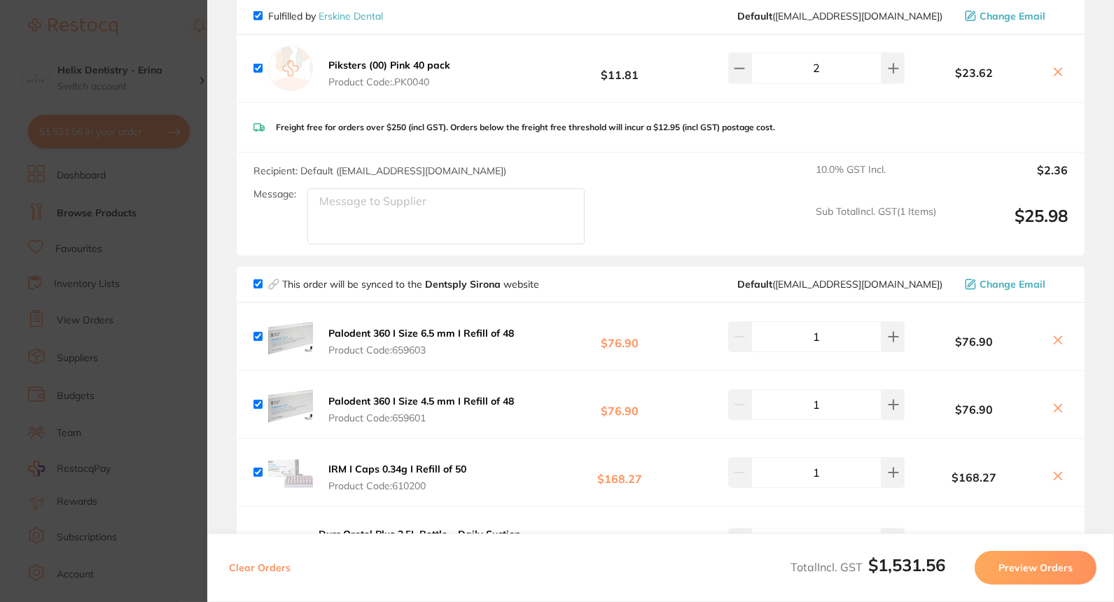
click at [256, 332] on input "checkbox" at bounding box center [258, 336] width 9 height 9
checkbox input "false"
click at [1049, 334] on button at bounding box center [1059, 341] width 20 height 15
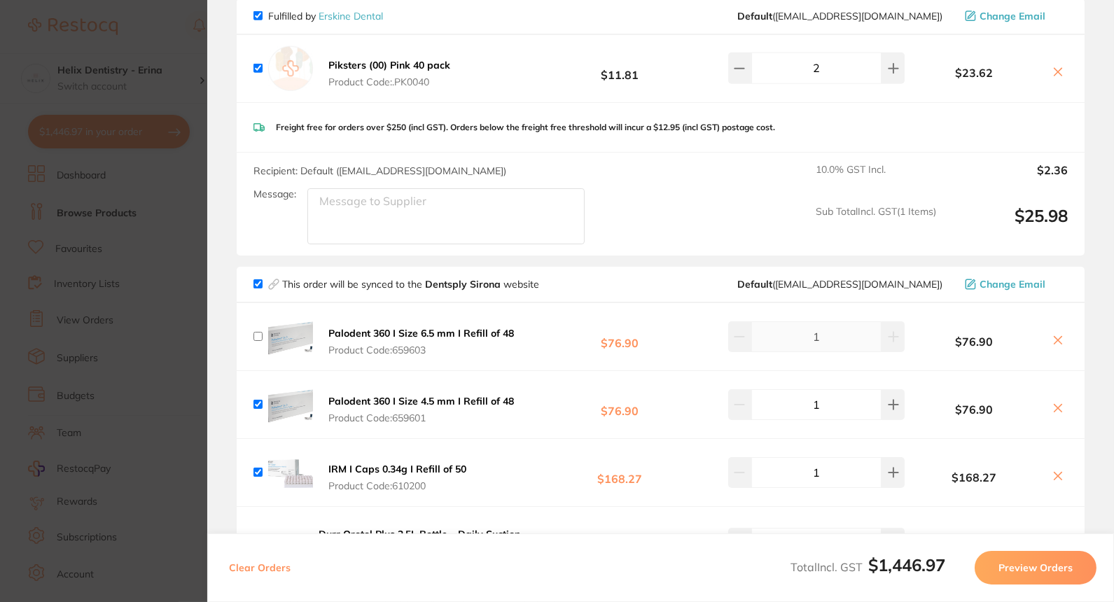
checkbox input "true"
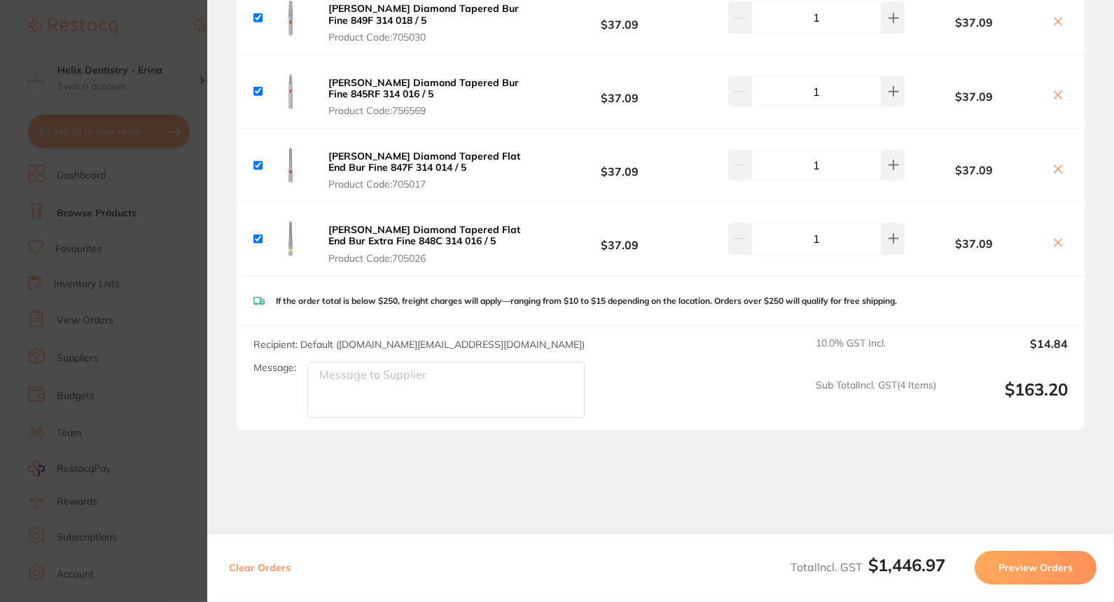
scroll to position [3524, 0]
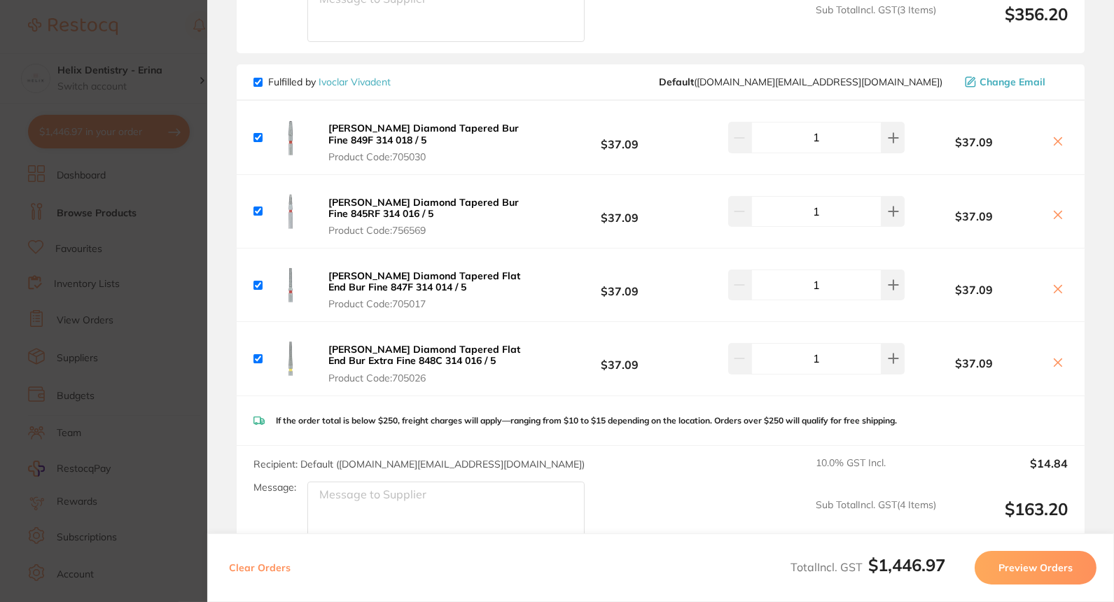
click at [101, 293] on section "Update RRP Set your pre negotiated price for this item. Item Agreed RRP (excl. …" at bounding box center [557, 301] width 1114 height 602
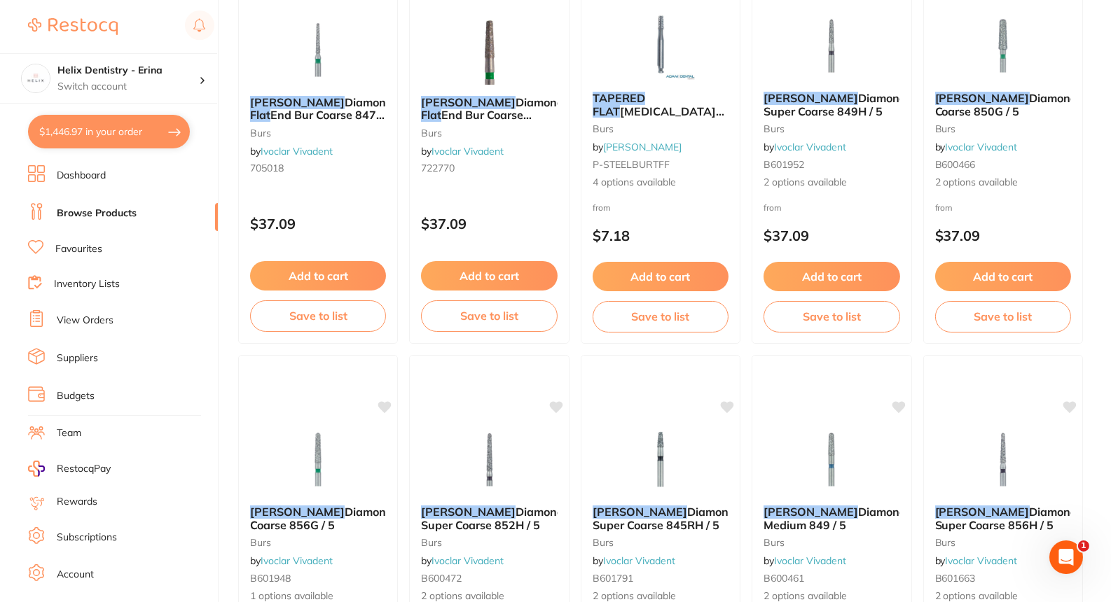
scroll to position [1090, 0]
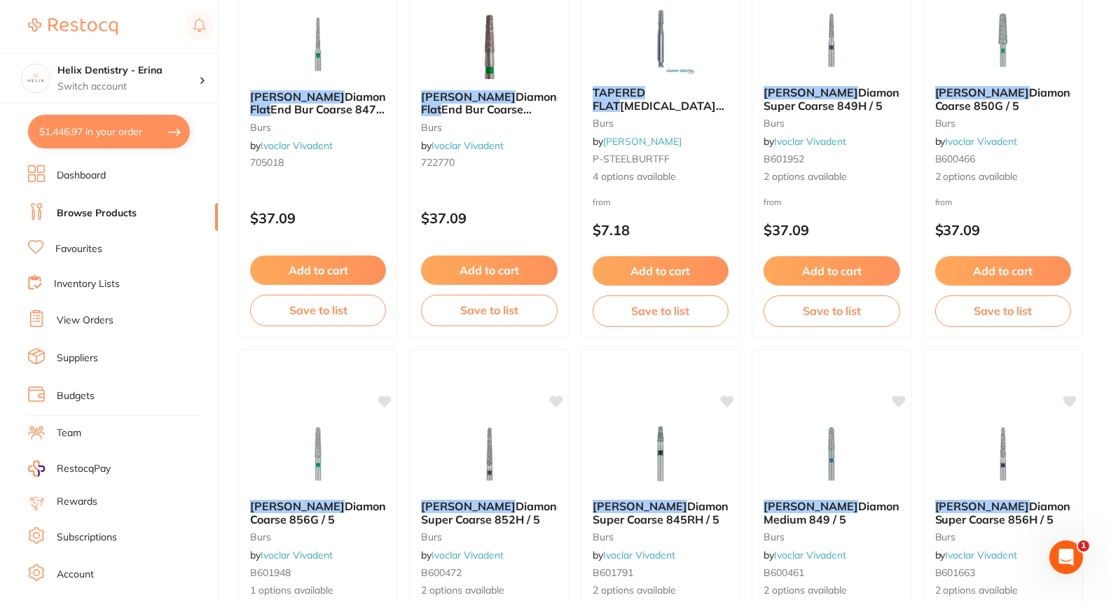
click at [57, 251] on link "Favourites" at bounding box center [78, 249] width 47 height 14
